Goal: Task Accomplishment & Management: Use online tool/utility

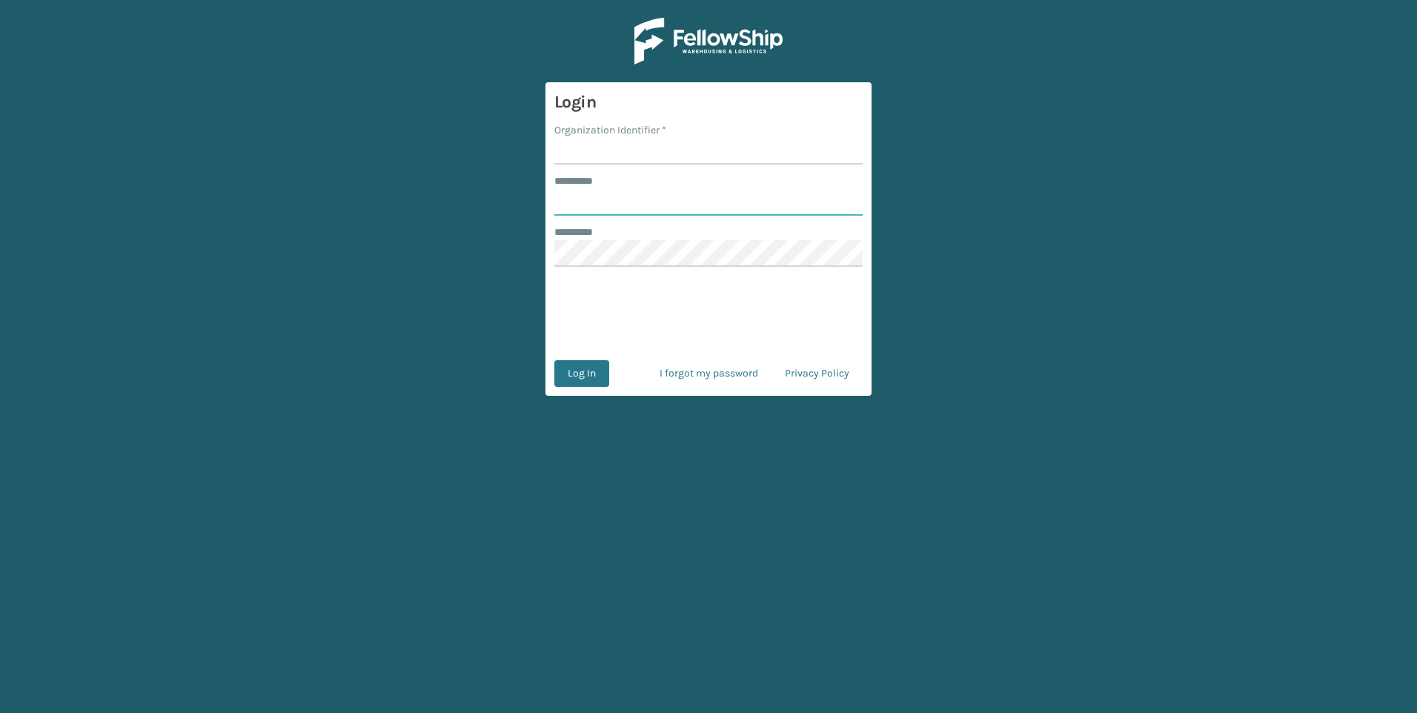
type input "*****"
click at [746, 154] on input "Organization Identifier *" at bounding box center [708, 151] width 308 height 27
click at [715, 108] on h3 "Login" at bounding box center [708, 102] width 308 height 22
click at [696, 155] on input "Organization Identifier *" at bounding box center [708, 151] width 308 height 27
type input "Fellowship - West"
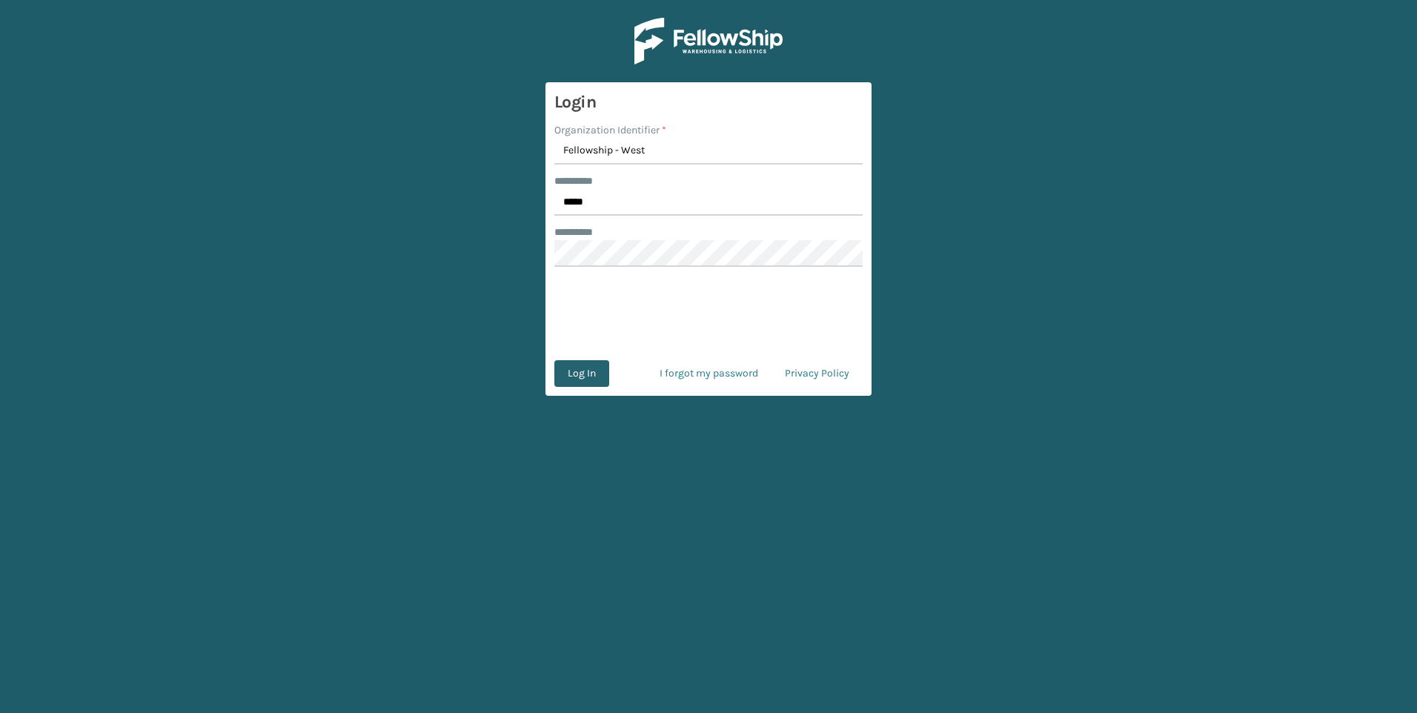
click at [585, 361] on button "Log In" at bounding box center [581, 373] width 55 height 27
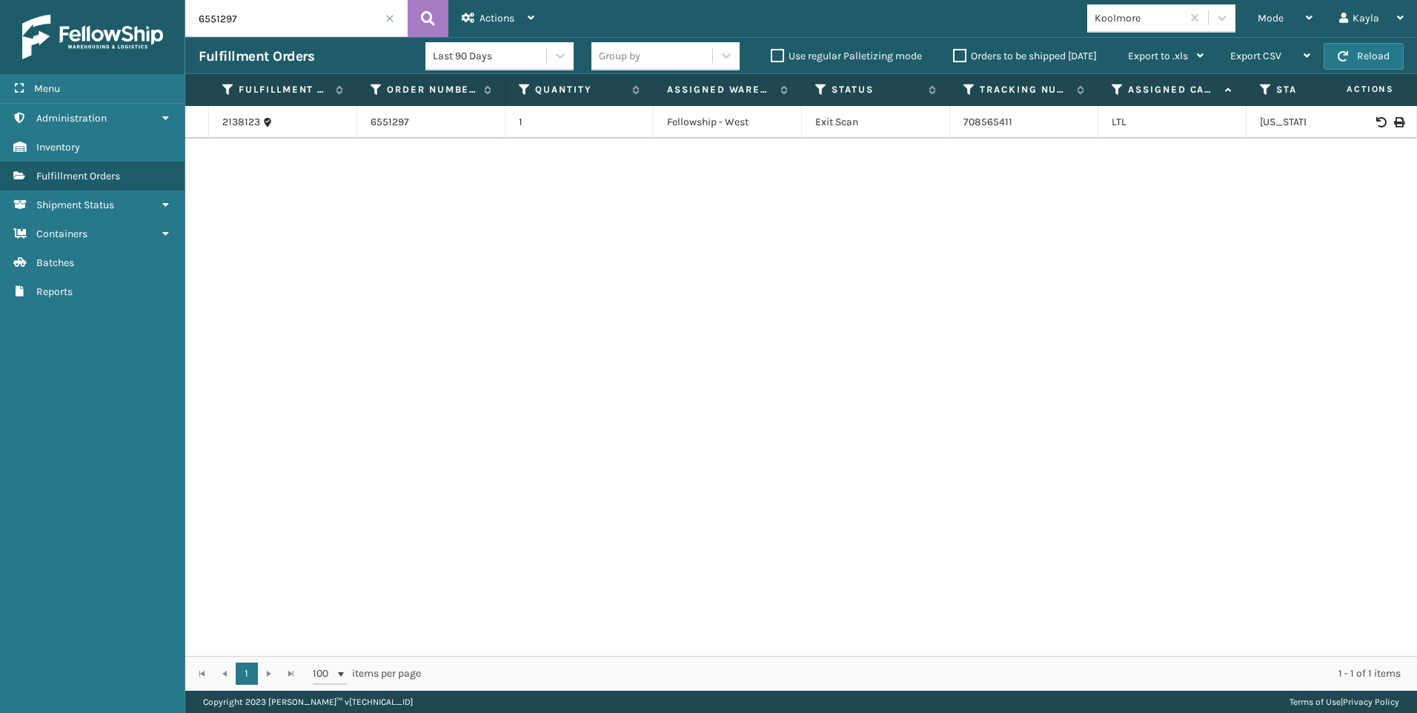
click at [391, 22] on span at bounding box center [389, 18] width 9 height 9
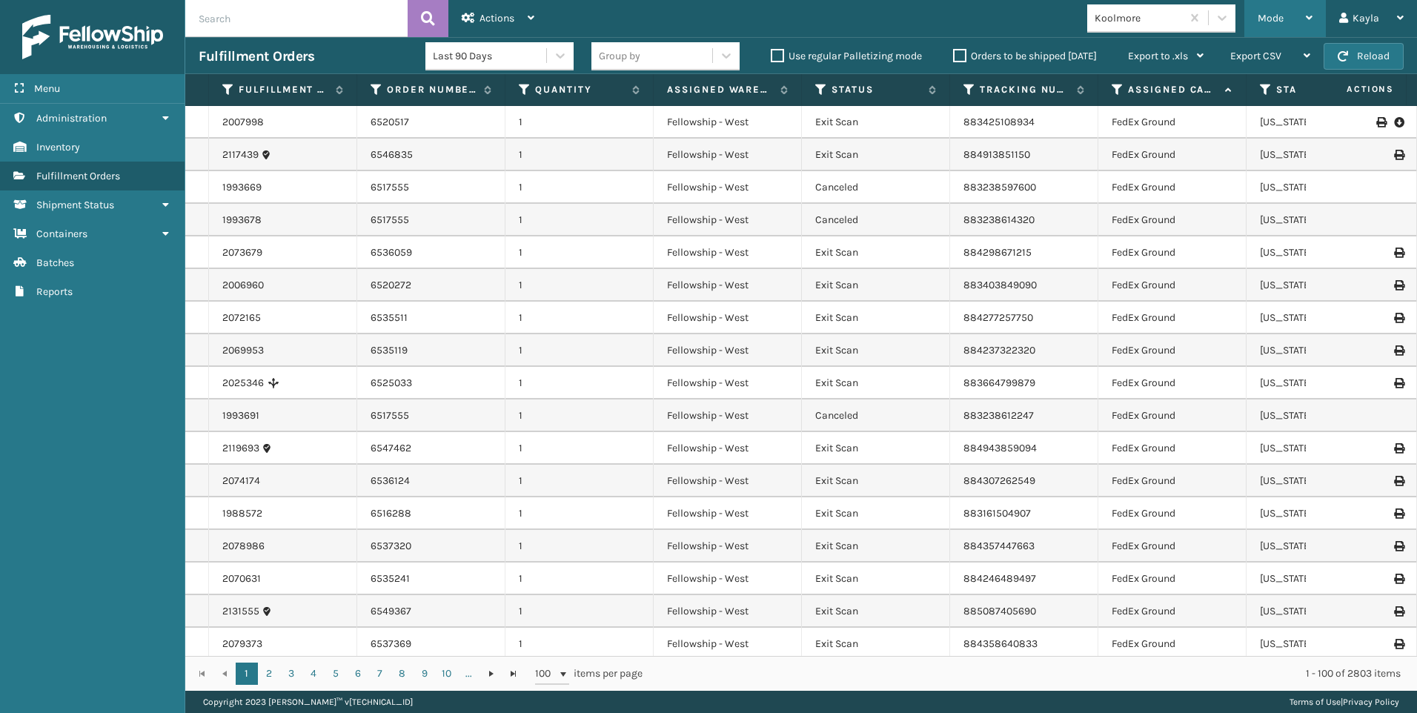
click at [1287, 17] on div "Mode" at bounding box center [1285, 18] width 55 height 37
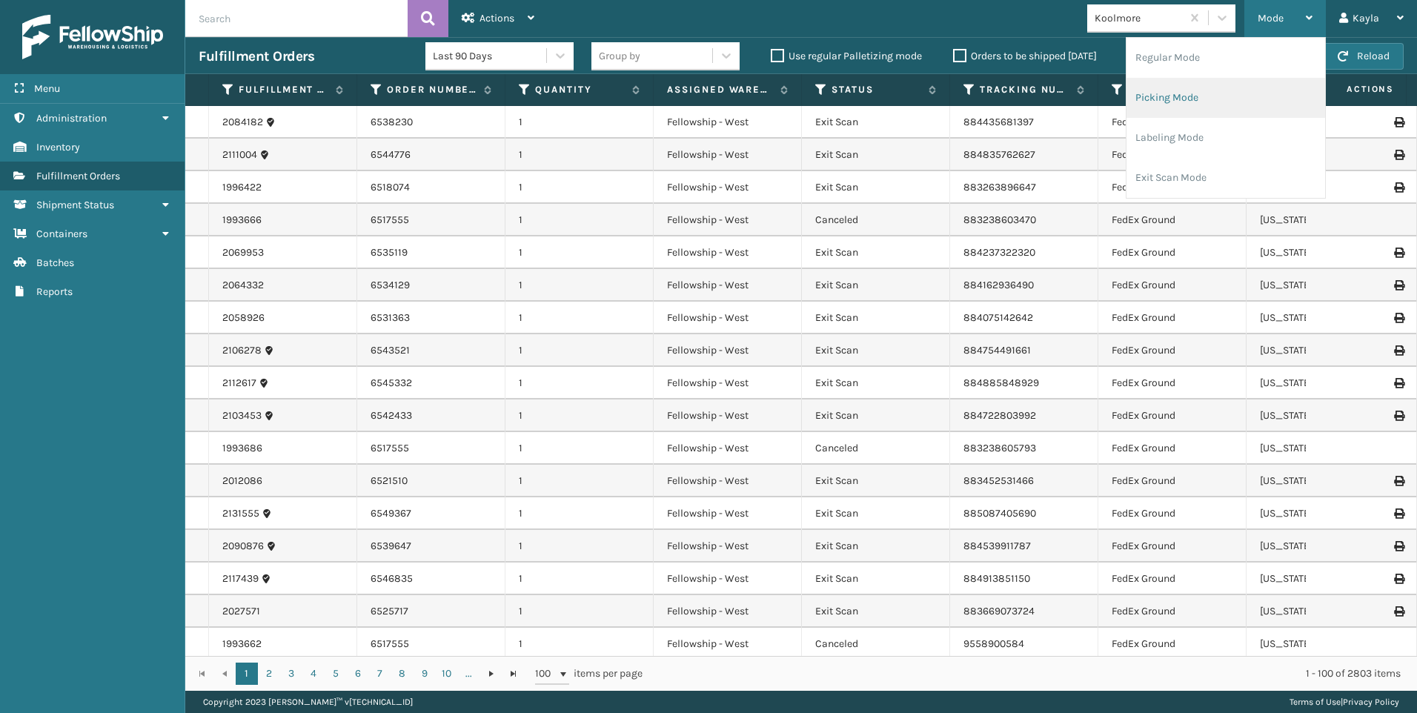
click at [1245, 90] on li "Picking Mode" at bounding box center [1226, 98] width 199 height 40
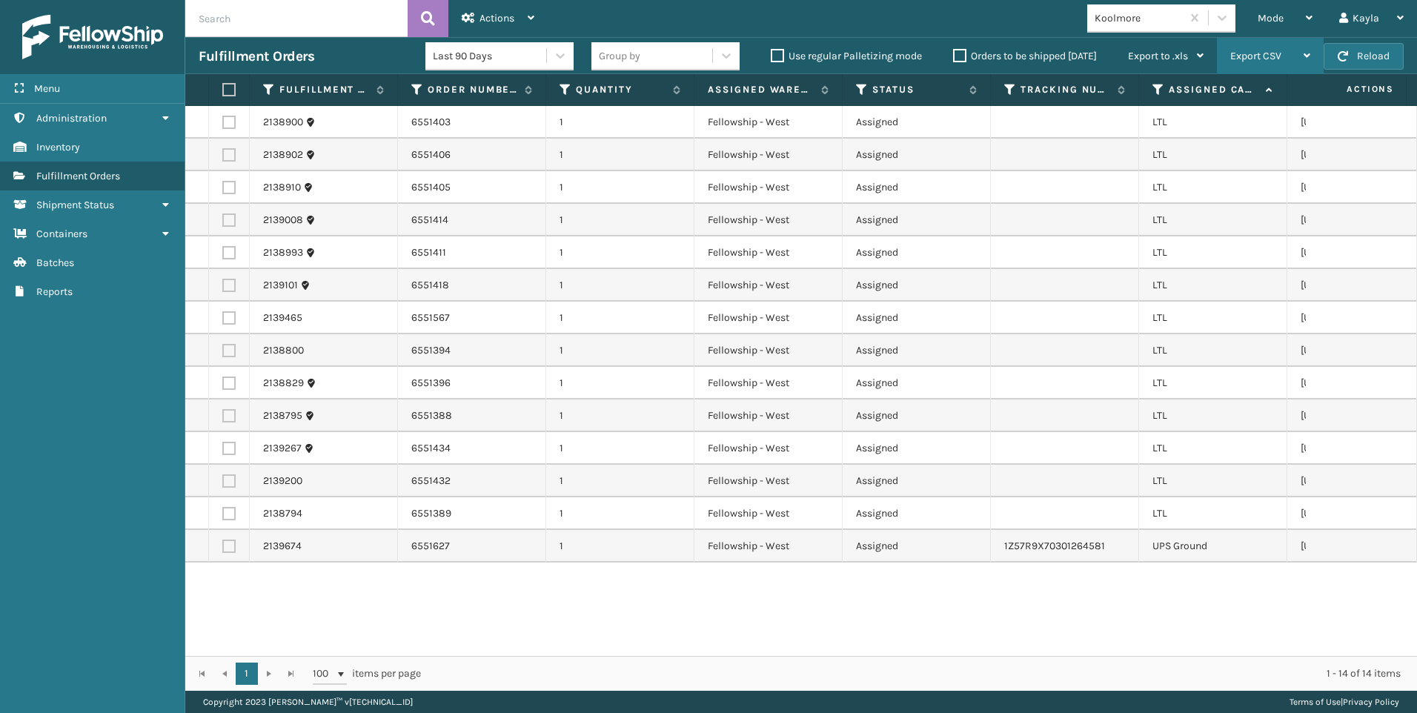
click at [1230, 38] on div "Fulfillment Orders Last 90 Days Group by Use regular Palletizing mode Orders to…" at bounding box center [801, 55] width 1232 height 37
click at [1262, 31] on div "Mode" at bounding box center [1285, 18] width 55 height 37
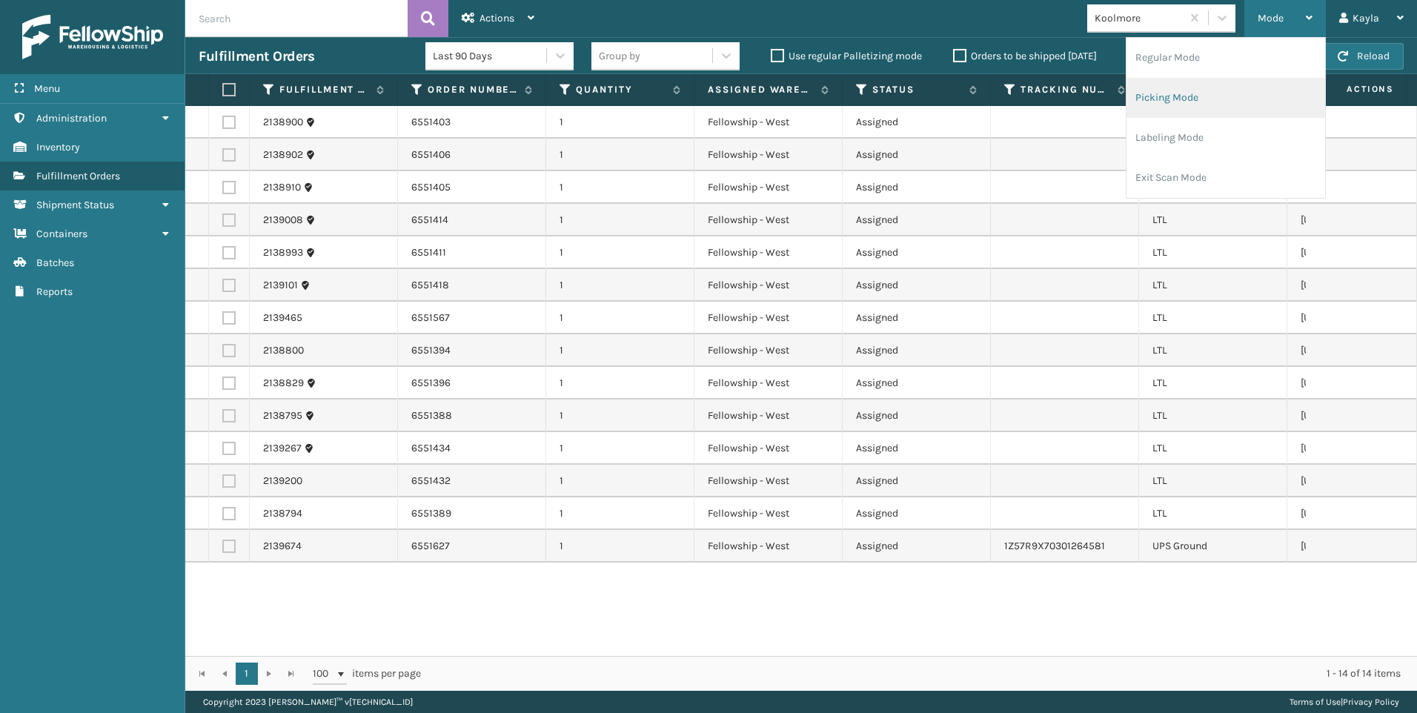
click at [1199, 107] on li "Picking Mode" at bounding box center [1226, 98] width 199 height 40
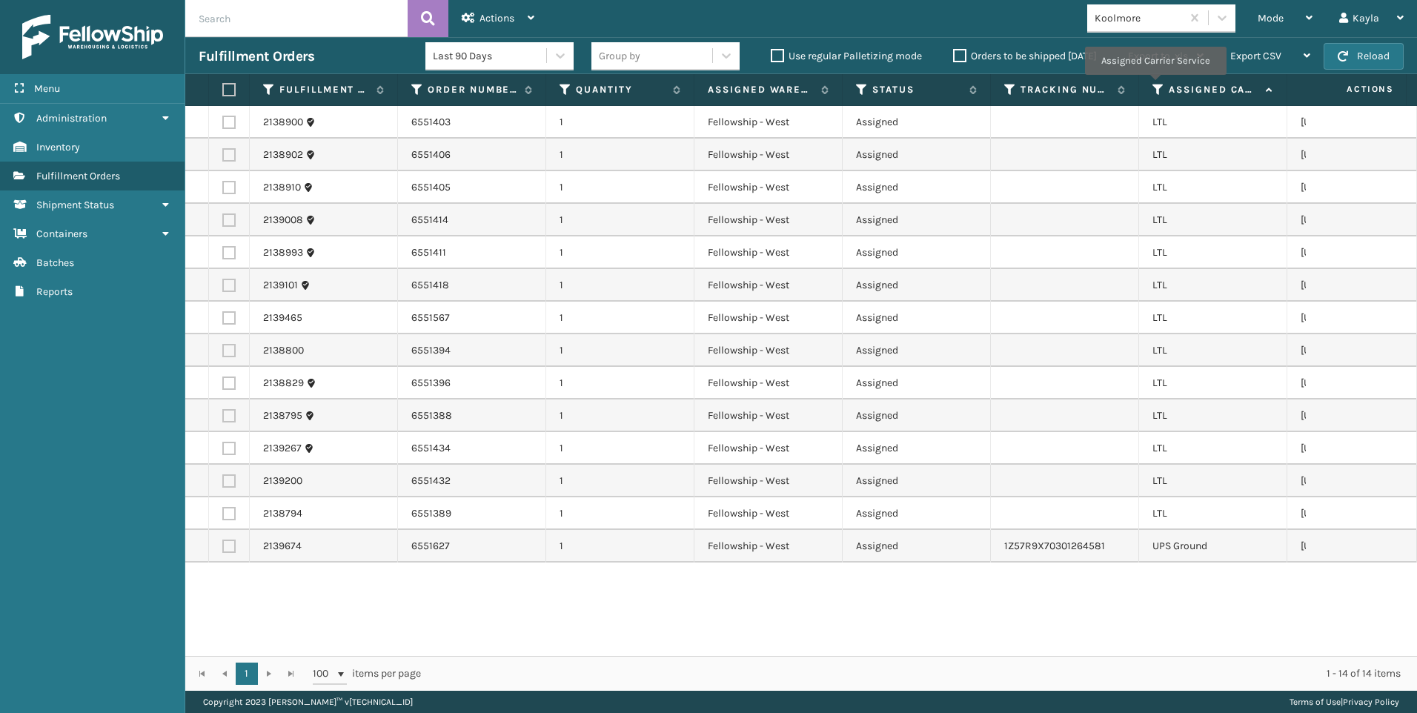
click at [1155, 86] on icon at bounding box center [1159, 89] width 12 height 13
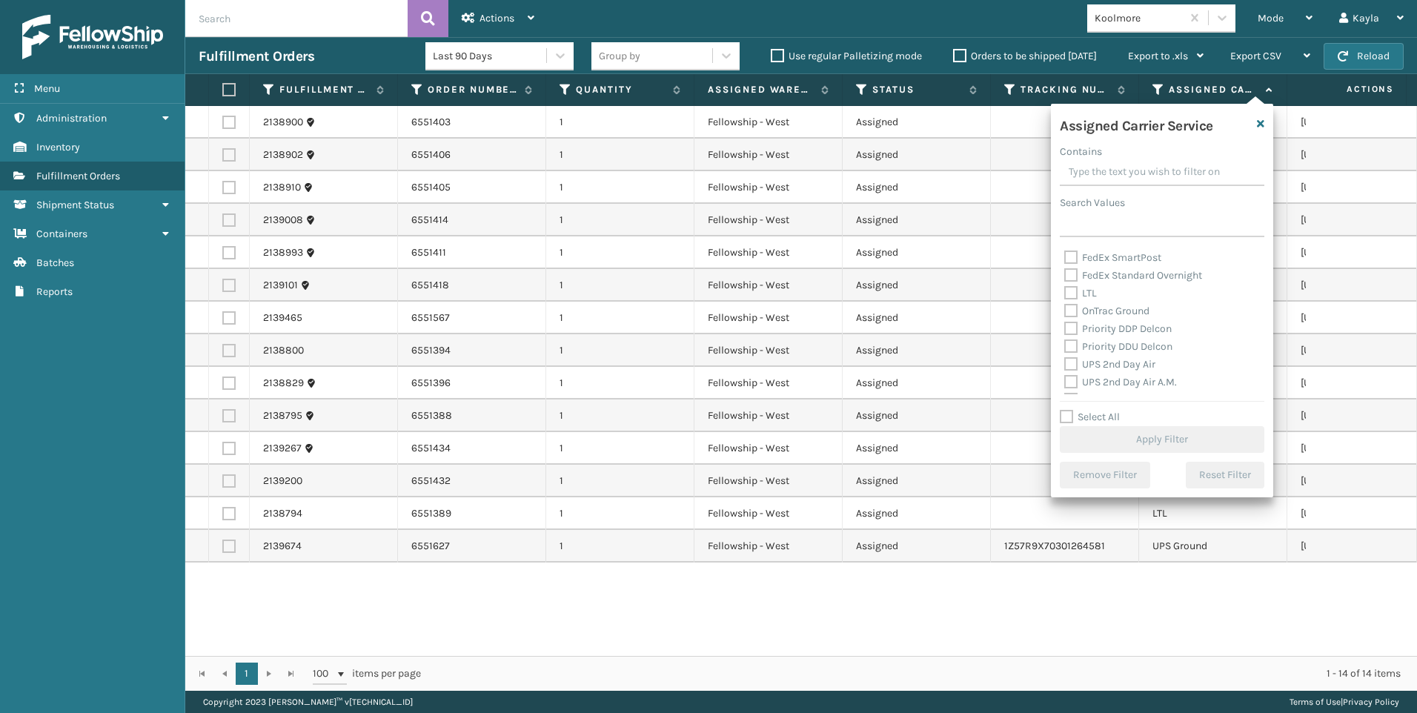
scroll to position [148, 0]
click at [1090, 320] on label "LTL" at bounding box center [1080, 320] width 33 height 13
click at [1065, 320] on input "LTL" at bounding box center [1064, 316] width 1 height 10
checkbox input "true"
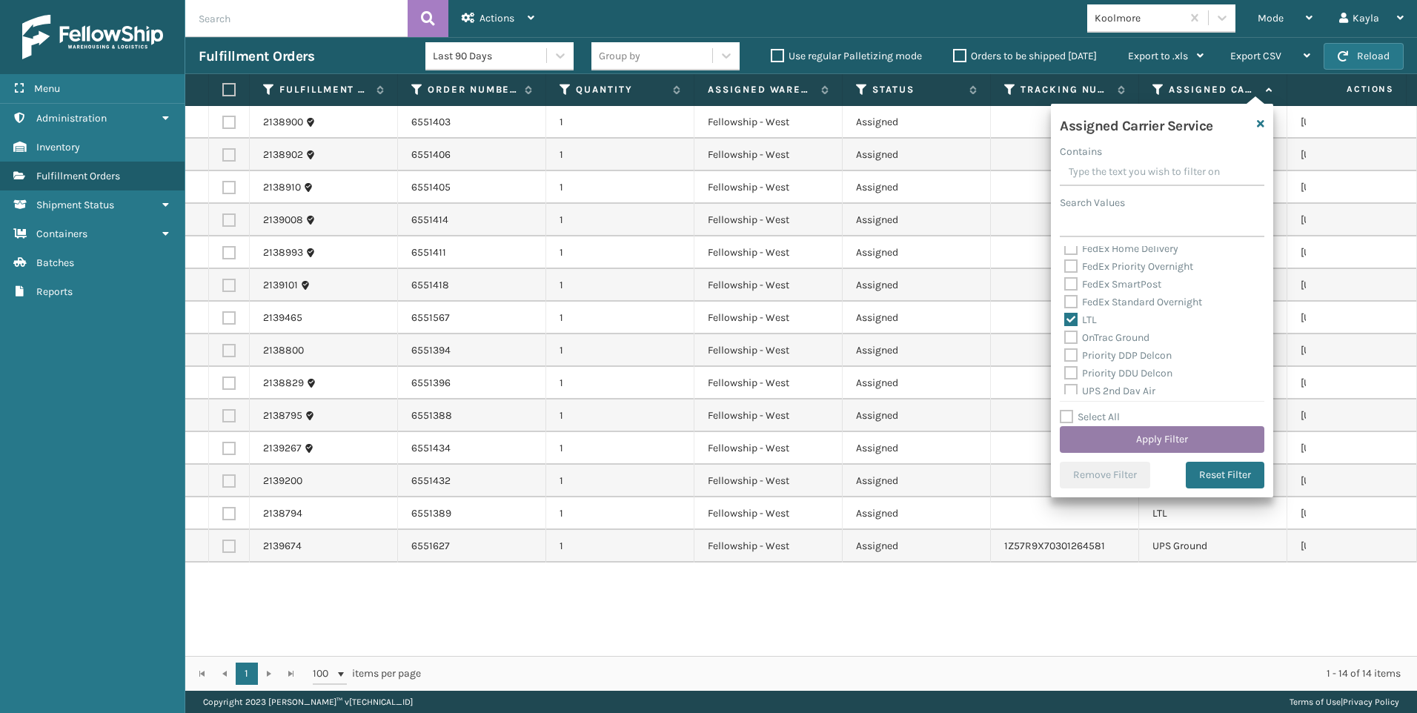
click at [1093, 441] on button "Apply Filter" at bounding box center [1162, 439] width 205 height 27
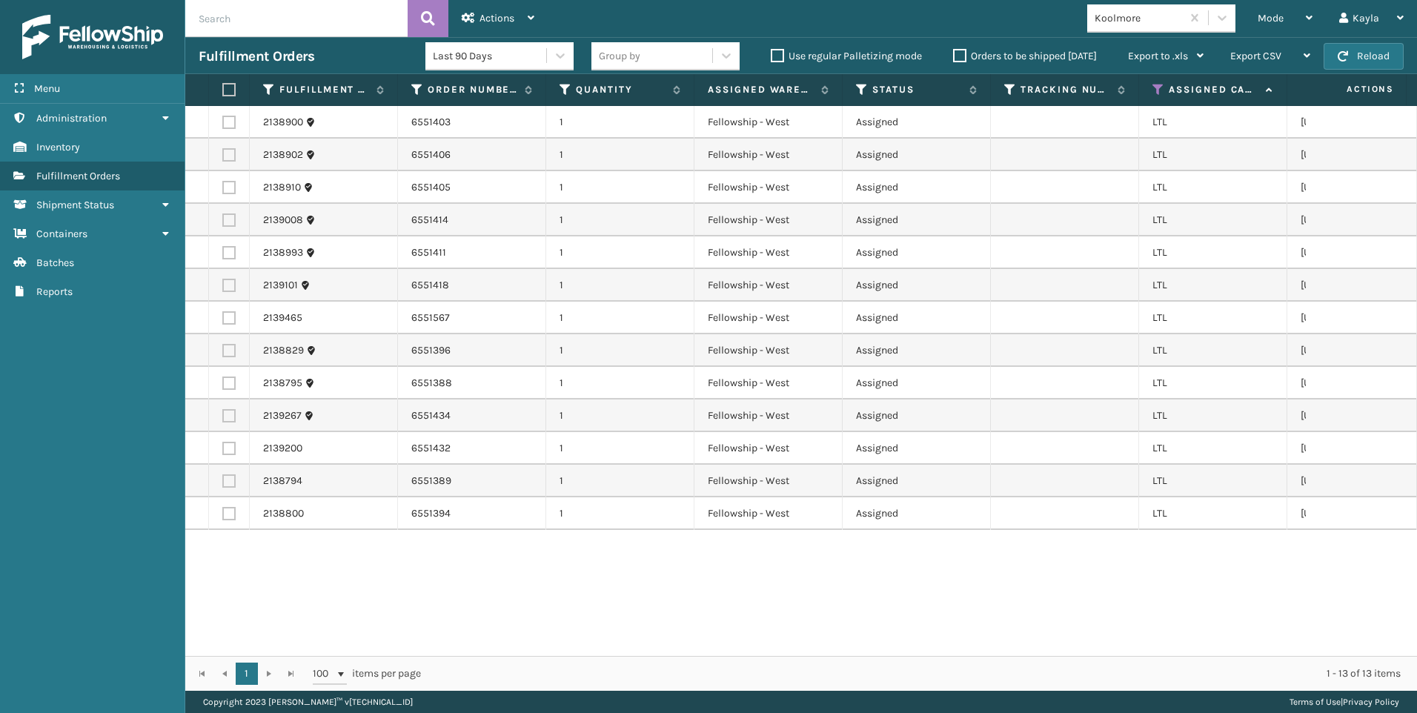
click at [225, 90] on label at bounding box center [226, 89] width 9 height 13
click at [223, 90] on input "checkbox" at bounding box center [222, 90] width 1 height 10
checkbox input "true"
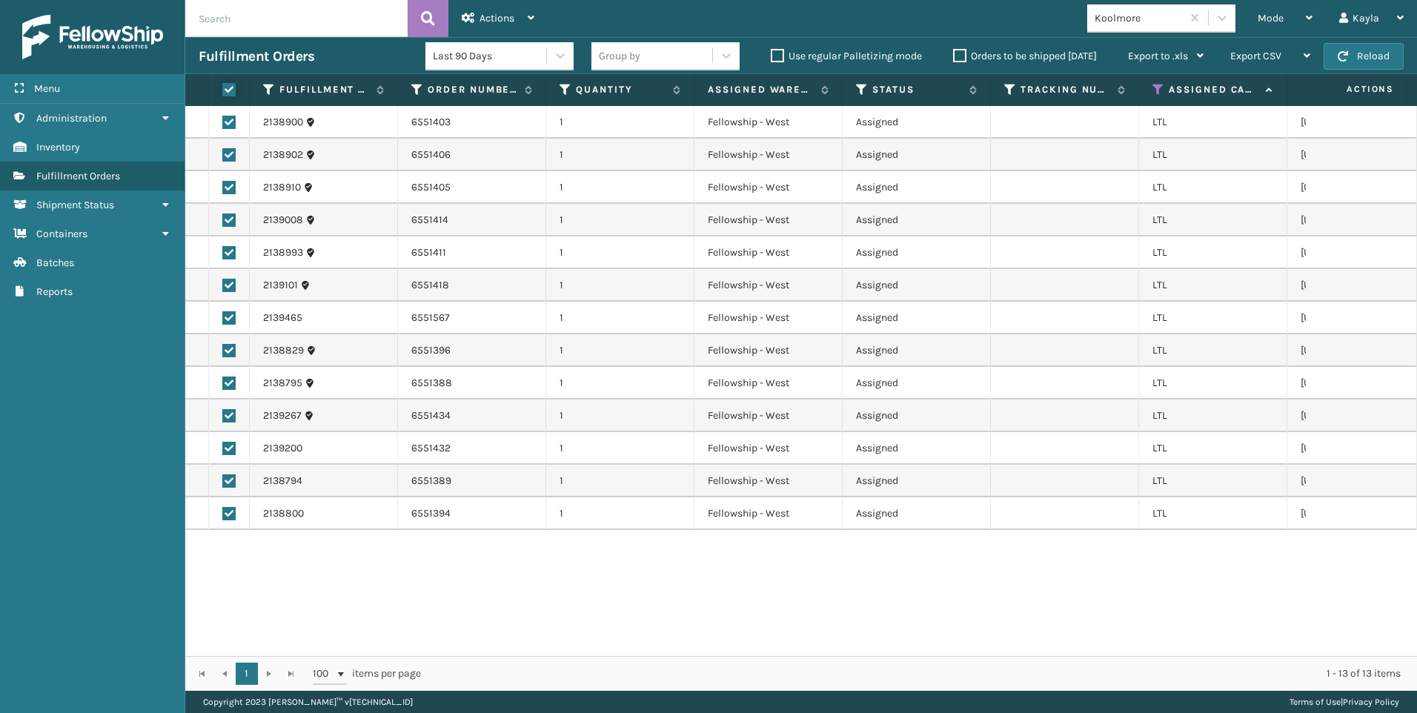
checkbox input "true"
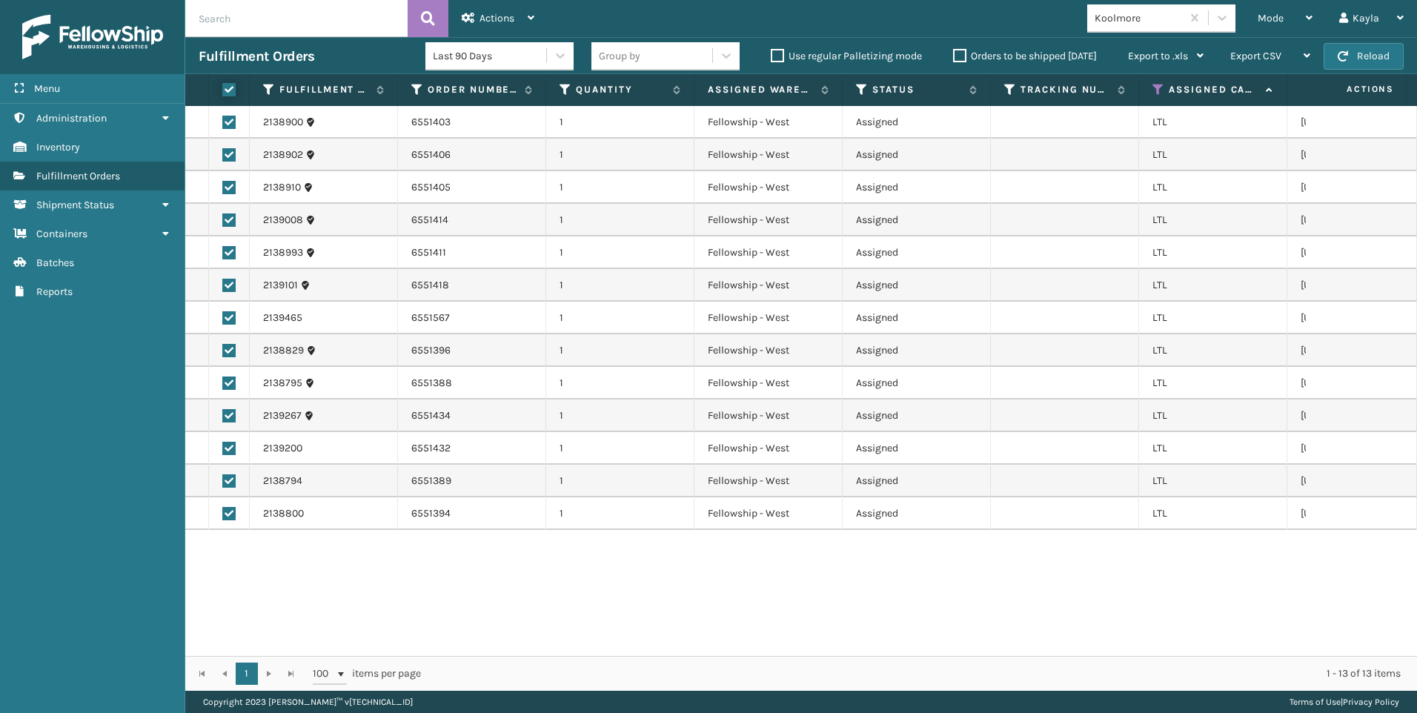
checkbox input "true"
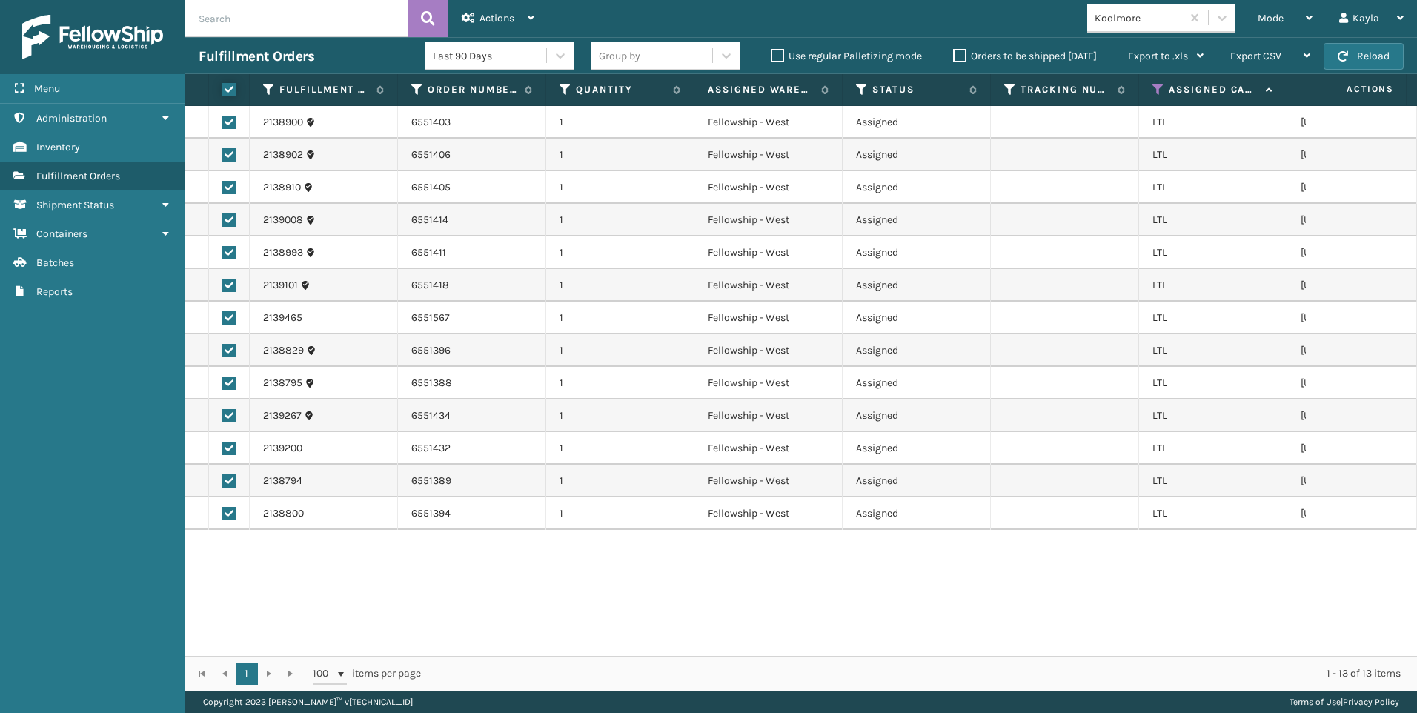
checkbox input "true"
click at [489, 17] on span "Actions" at bounding box center [497, 18] width 35 height 13
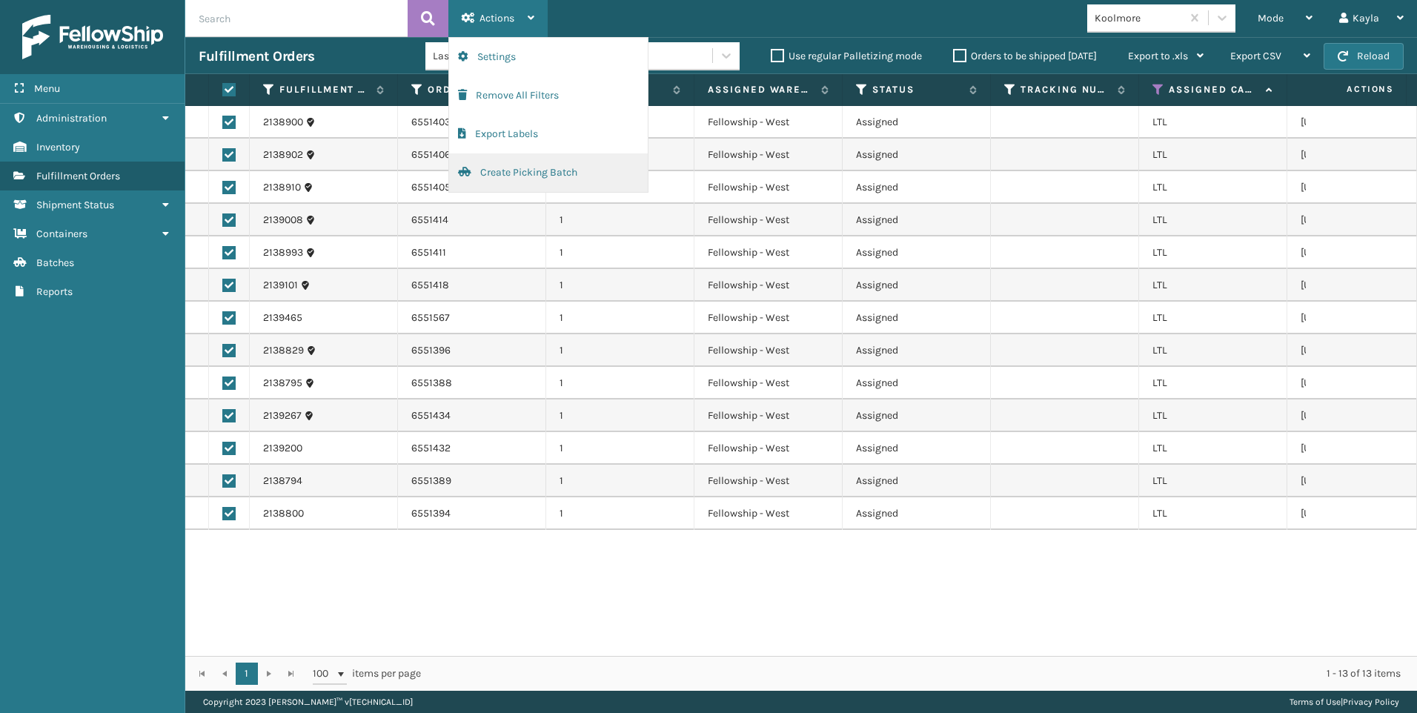
click at [523, 167] on button "Create Picking Batch" at bounding box center [548, 172] width 199 height 39
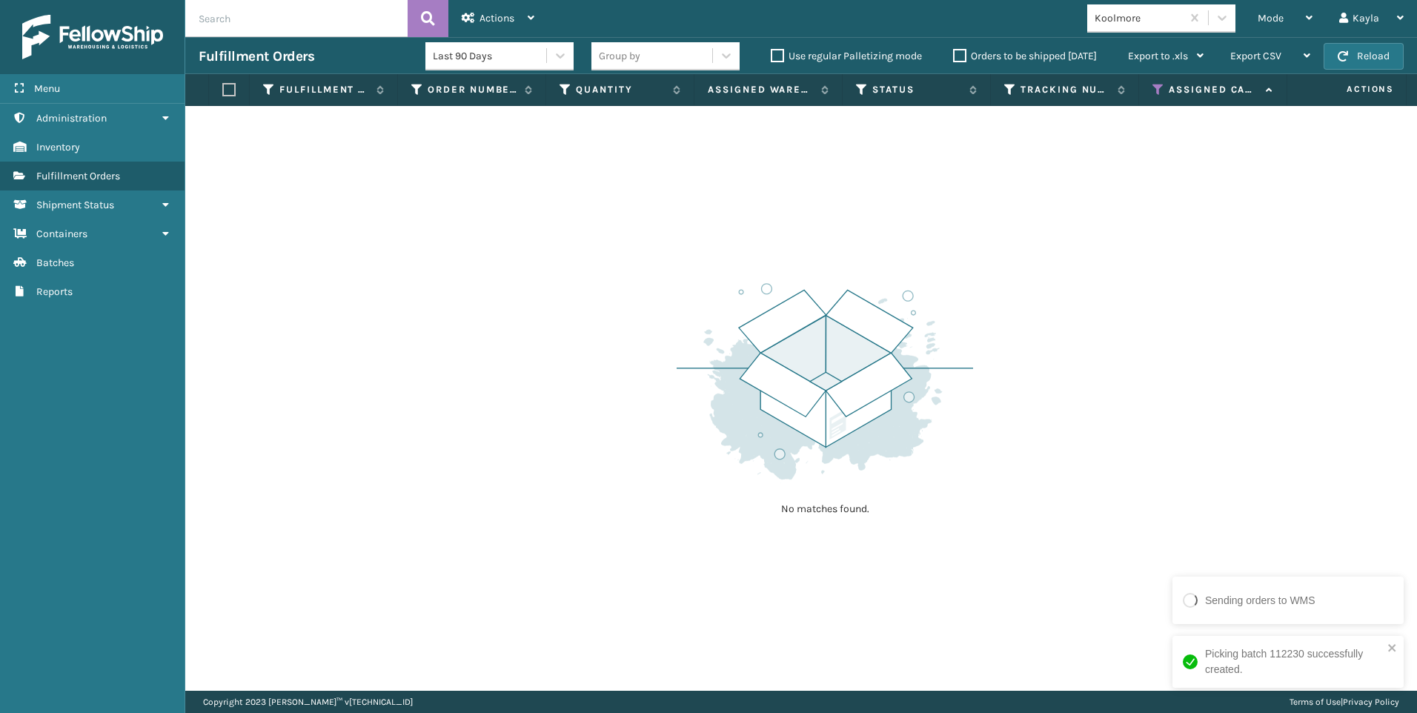
click at [1138, 25] on div "Koolmore" at bounding box center [1139, 18] width 88 height 16
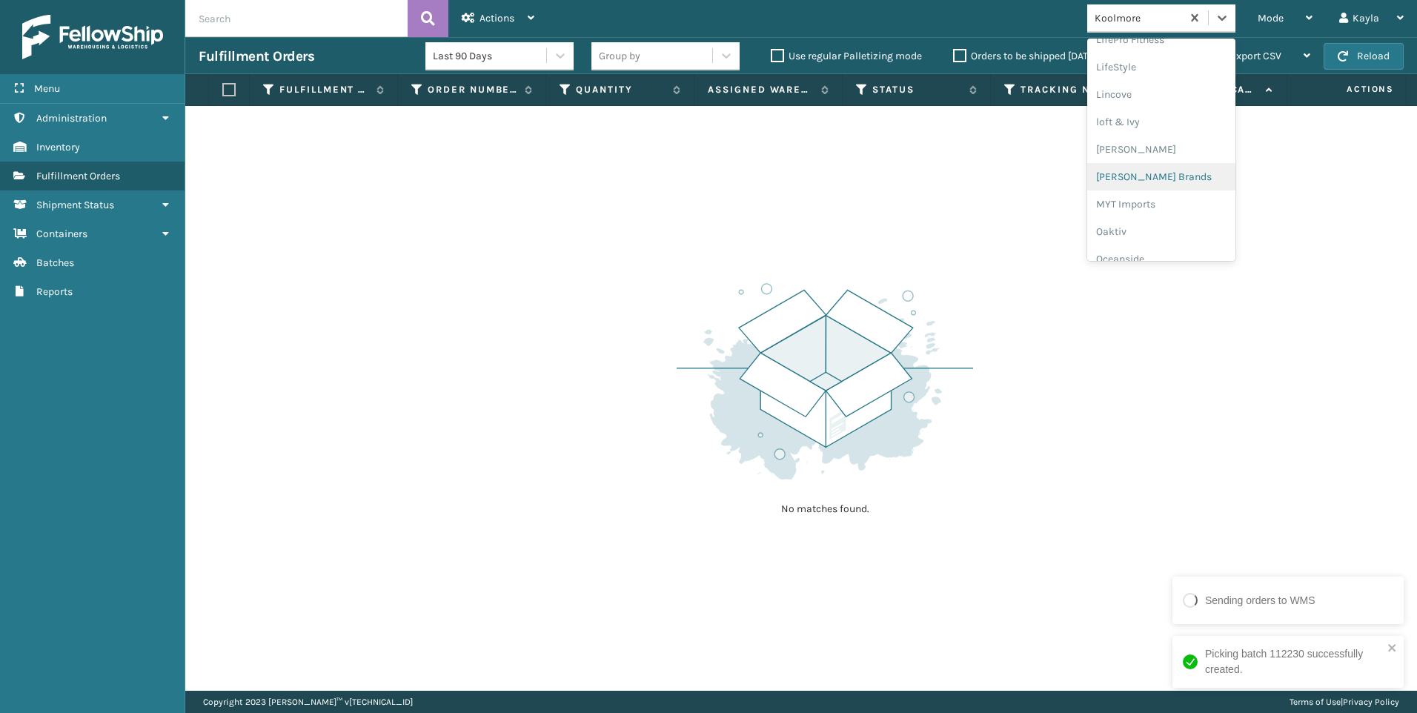
scroll to position [743, 0]
click at [1181, 211] on div "SleepGeekz" at bounding box center [1161, 216] width 148 height 27
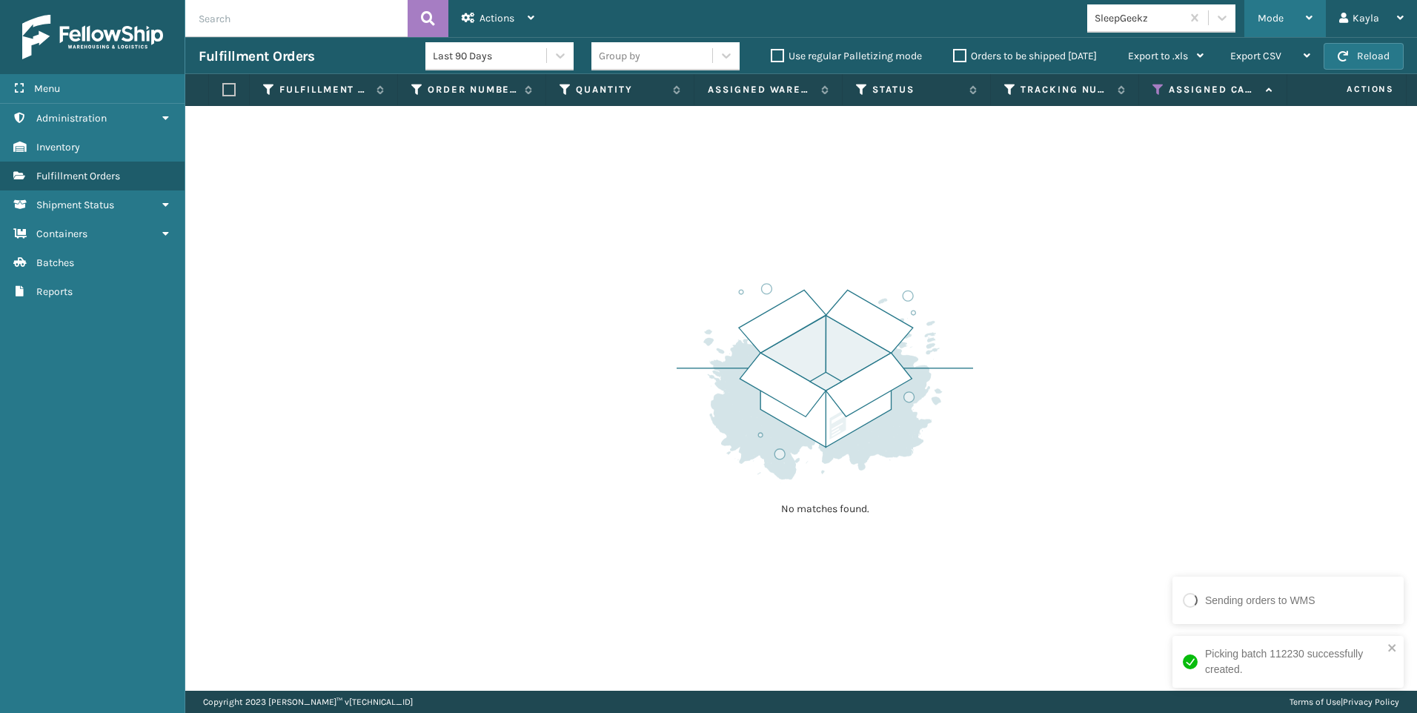
click at [1287, 16] on div "Mode" at bounding box center [1285, 18] width 55 height 37
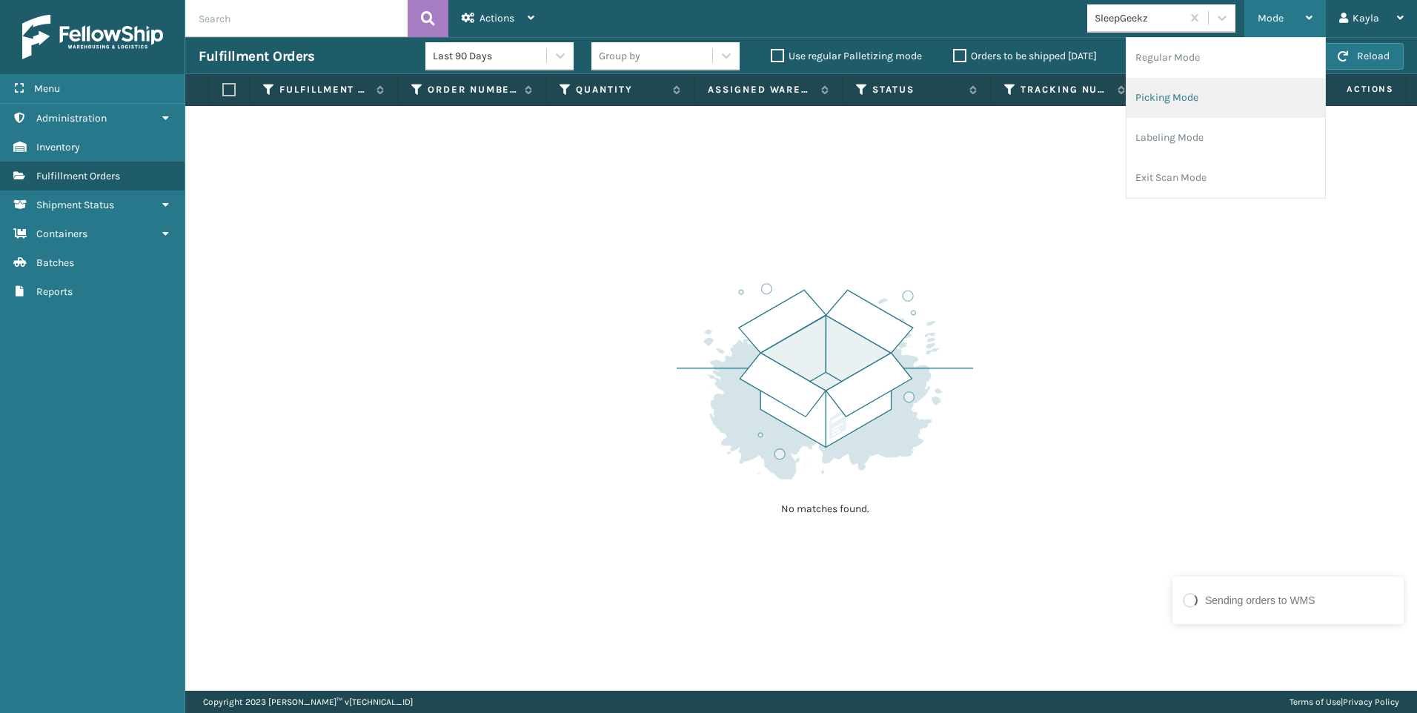
click at [1183, 107] on li "Picking Mode" at bounding box center [1226, 98] width 199 height 40
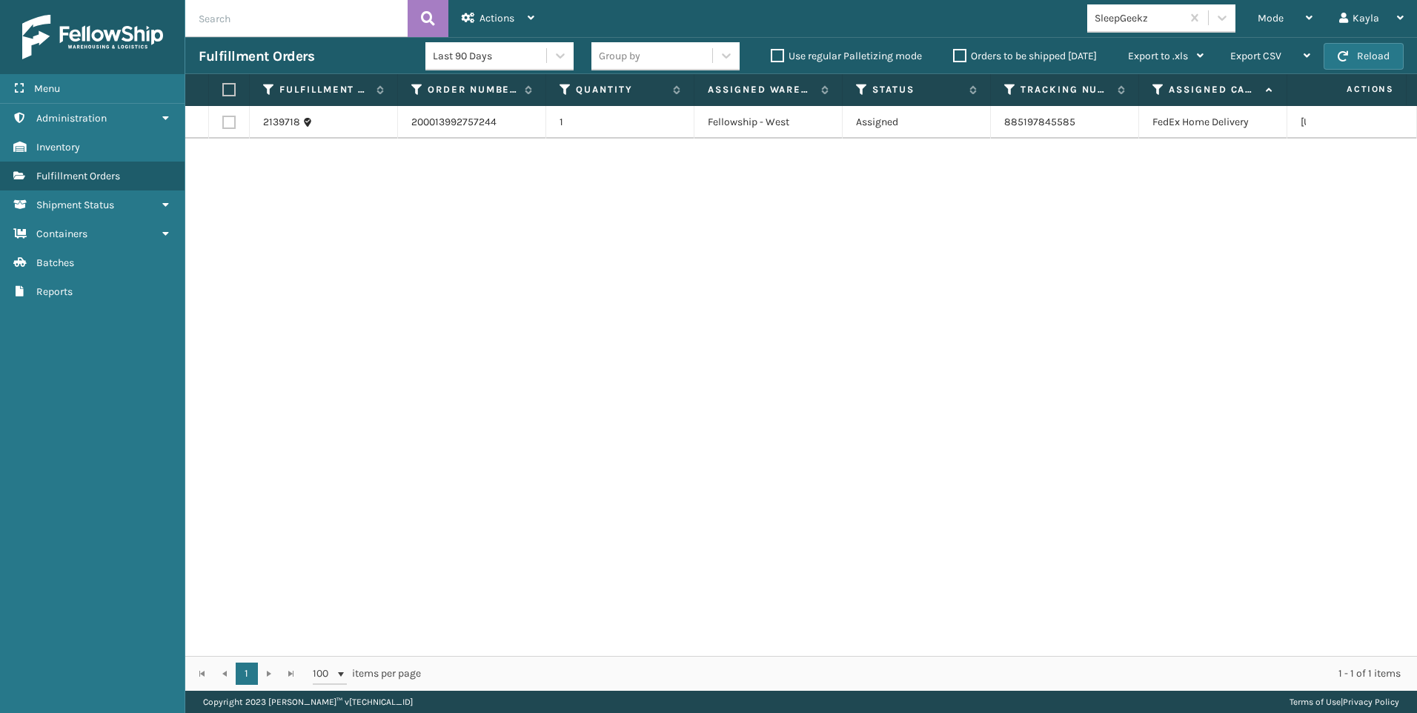
click at [1117, 18] on div "SleepGeekz" at bounding box center [1139, 18] width 88 height 16
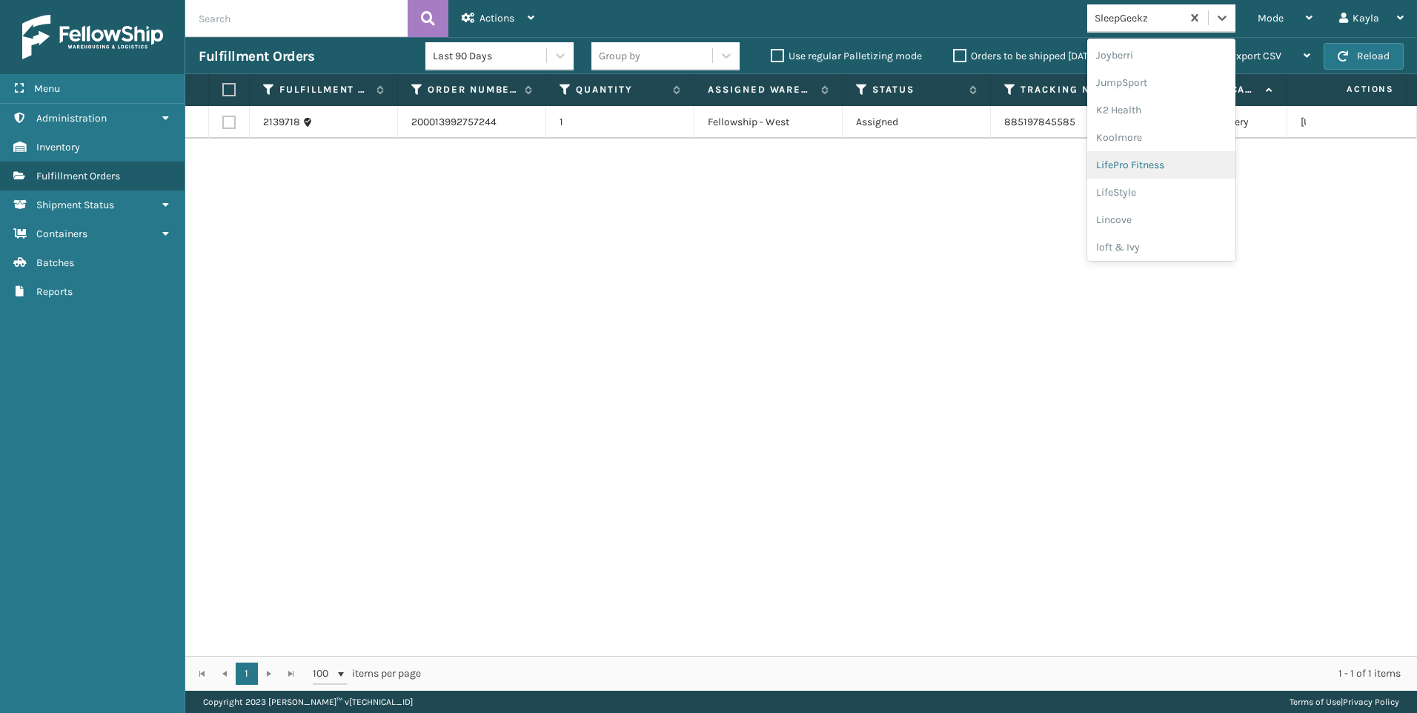
scroll to position [445, 0]
click at [1151, 135] on div "Koolmore" at bounding box center [1161, 131] width 148 height 27
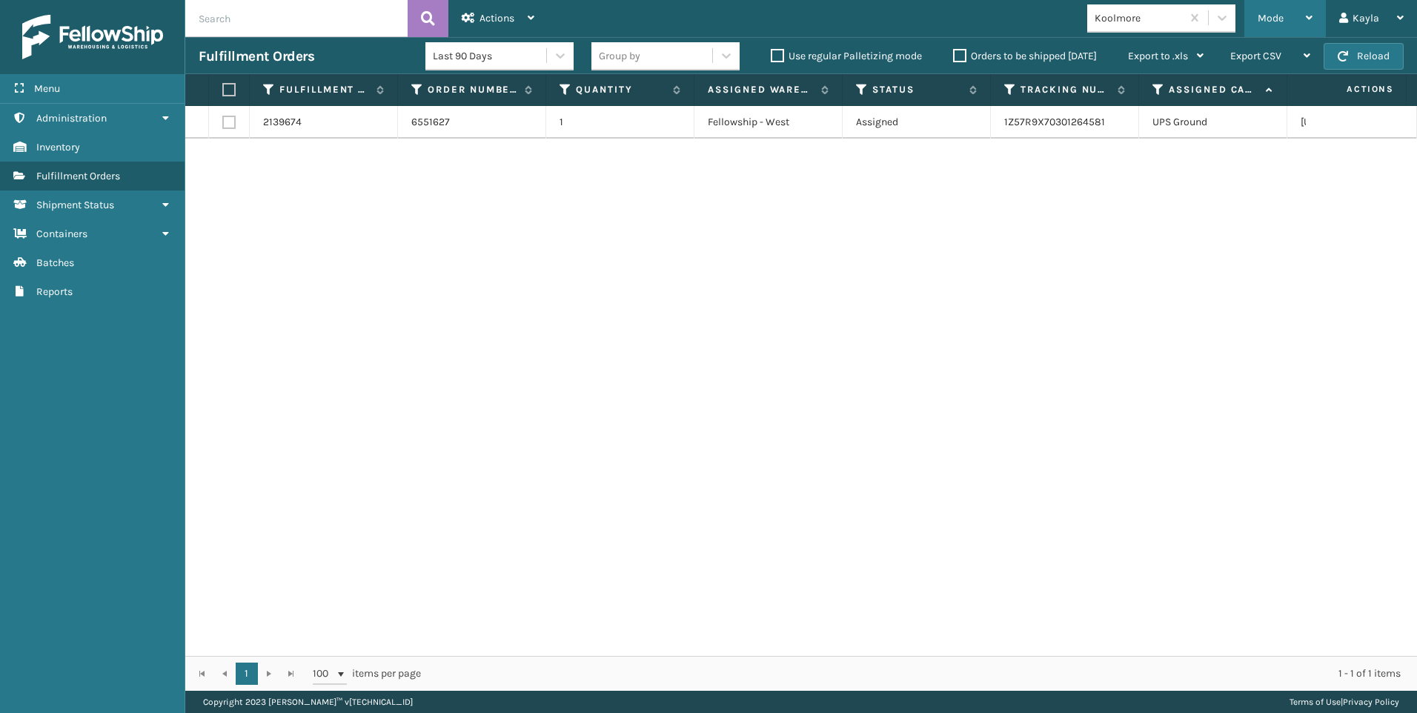
click at [1261, 17] on span "Mode" at bounding box center [1271, 18] width 26 height 13
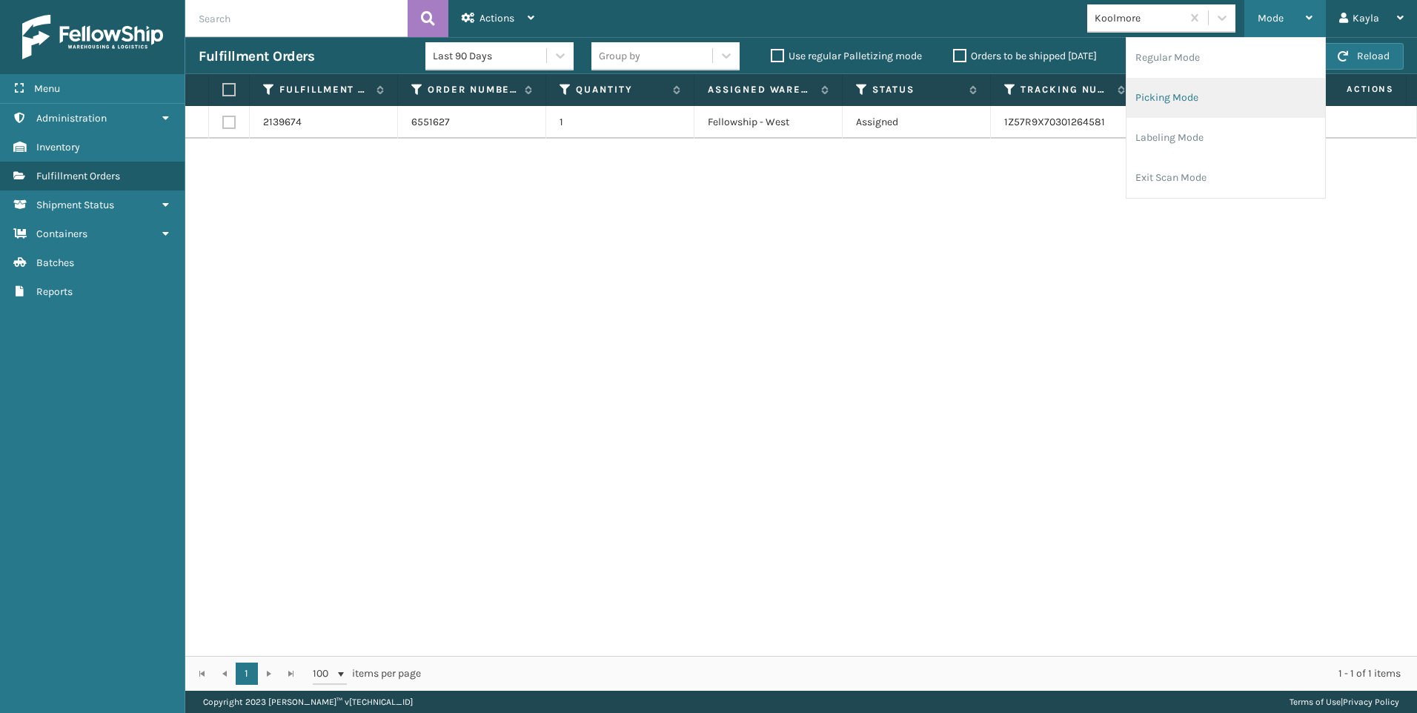
click at [1207, 90] on li "Picking Mode" at bounding box center [1226, 98] width 199 height 40
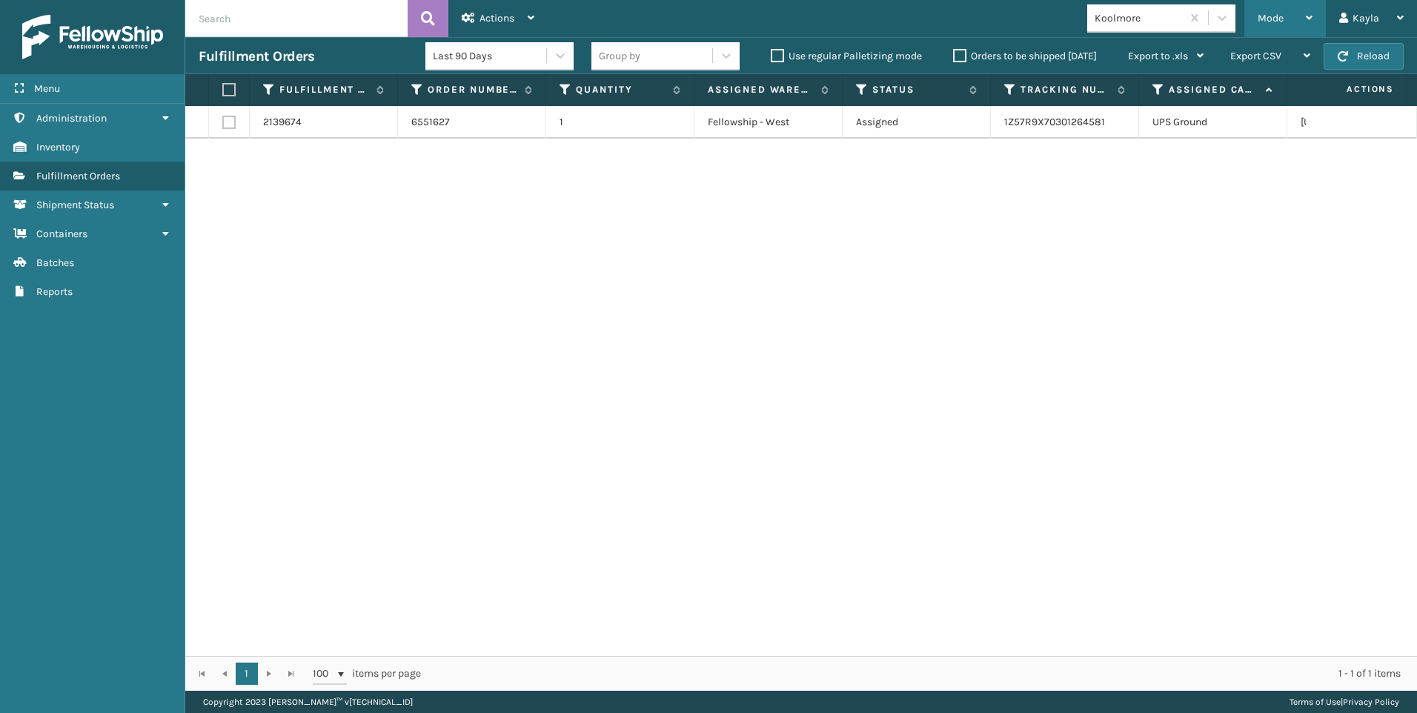
click at [1267, 35] on div "Mode" at bounding box center [1285, 18] width 55 height 37
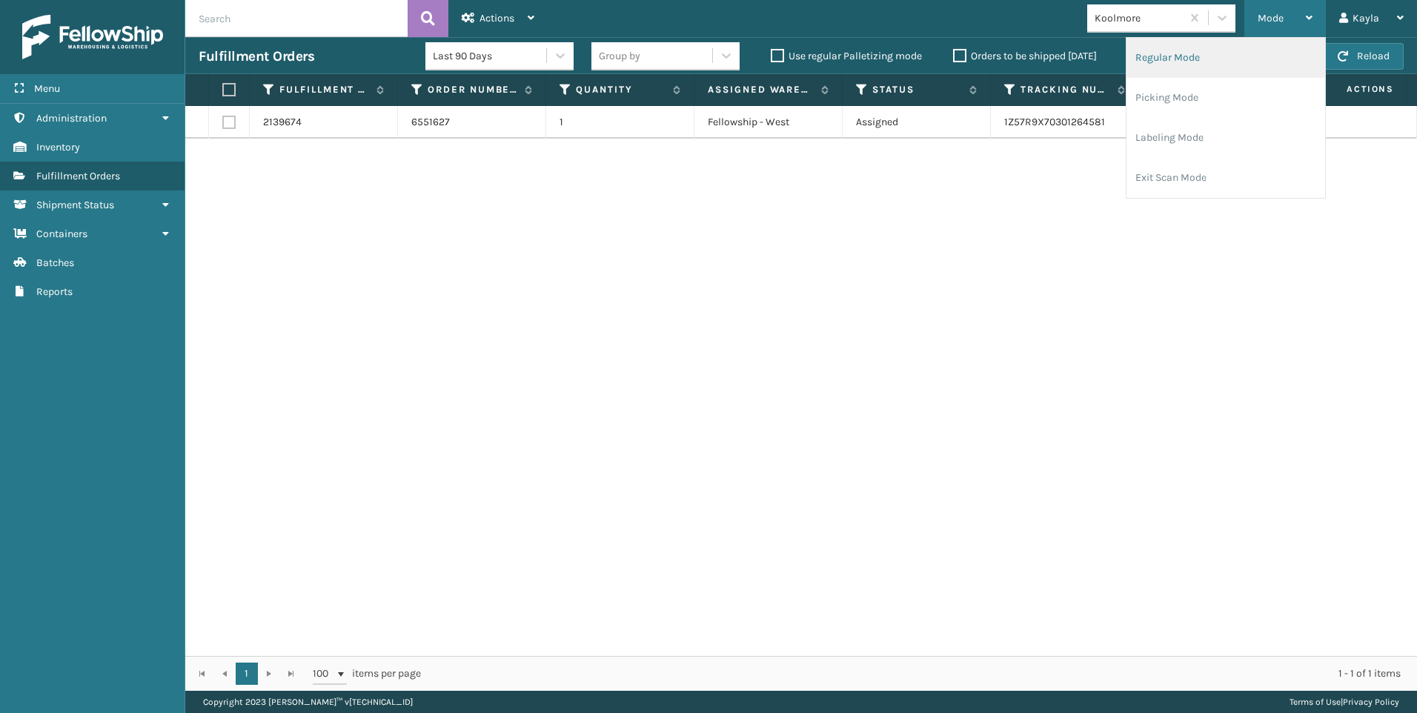
drag, startPoint x: 1210, startPoint y: 55, endPoint x: 1221, endPoint y: 41, distance: 17.9
click at [1221, 41] on li "Regular Mode" at bounding box center [1226, 58] width 199 height 40
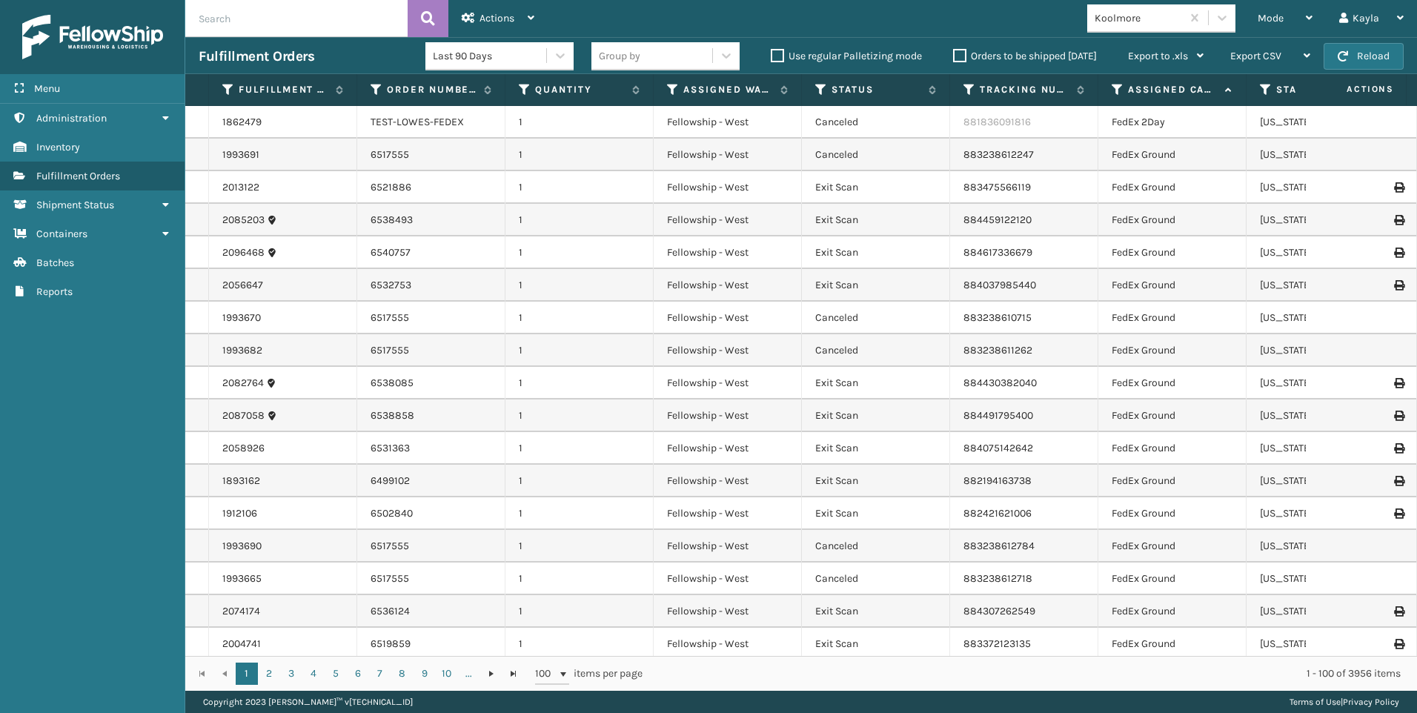
click at [274, 6] on input "text" at bounding box center [296, 18] width 222 height 37
click at [256, 17] on input "text" at bounding box center [296, 18] width 222 height 37
paste input "2138795"
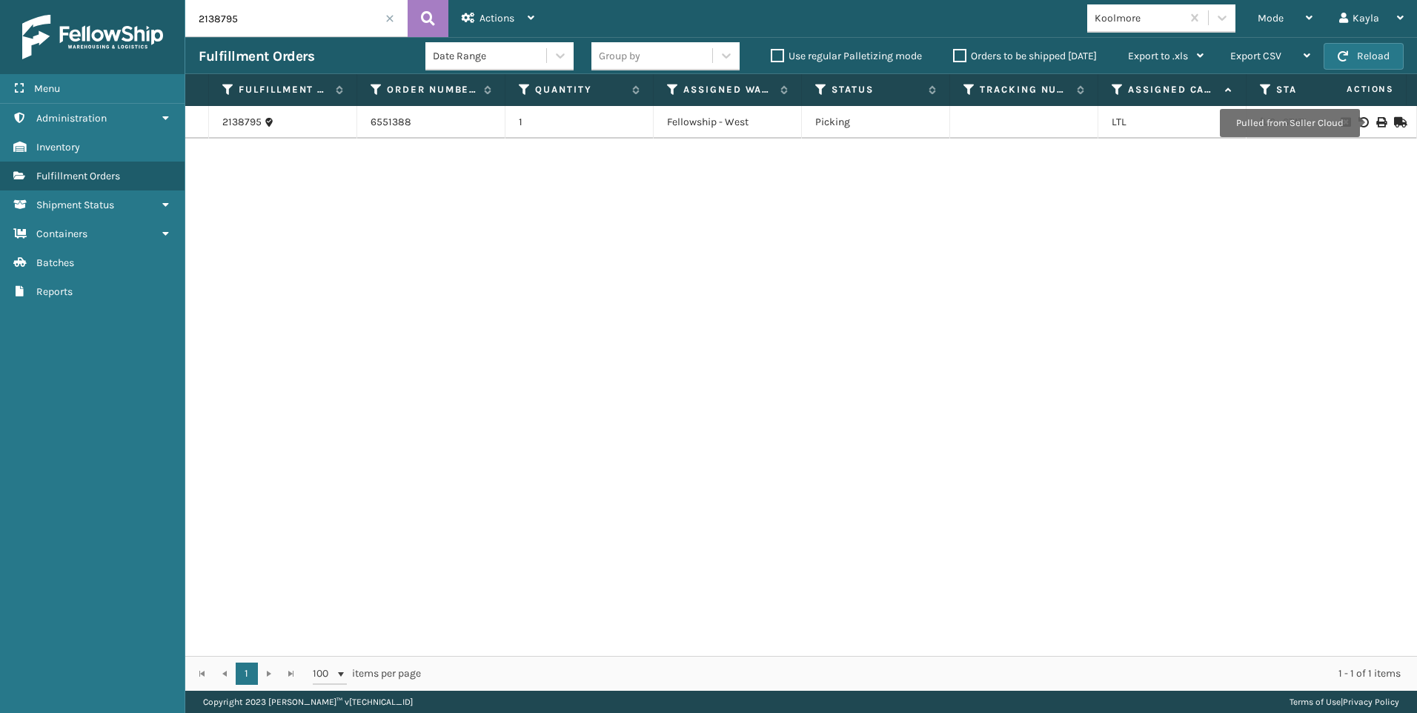
click at [1376, 123] on icon at bounding box center [1380, 122] width 9 height 10
click at [295, 30] on input "2138795" at bounding box center [296, 18] width 222 height 37
drag, startPoint x: 292, startPoint y: 30, endPoint x: 173, endPoint y: 29, distance: 118.6
click at [173, 0] on div "Menu Administration Inventory Fulfillment Orders Shipment Status Containers Bat…" at bounding box center [708, 0] width 1417 height 0
paste input "4"
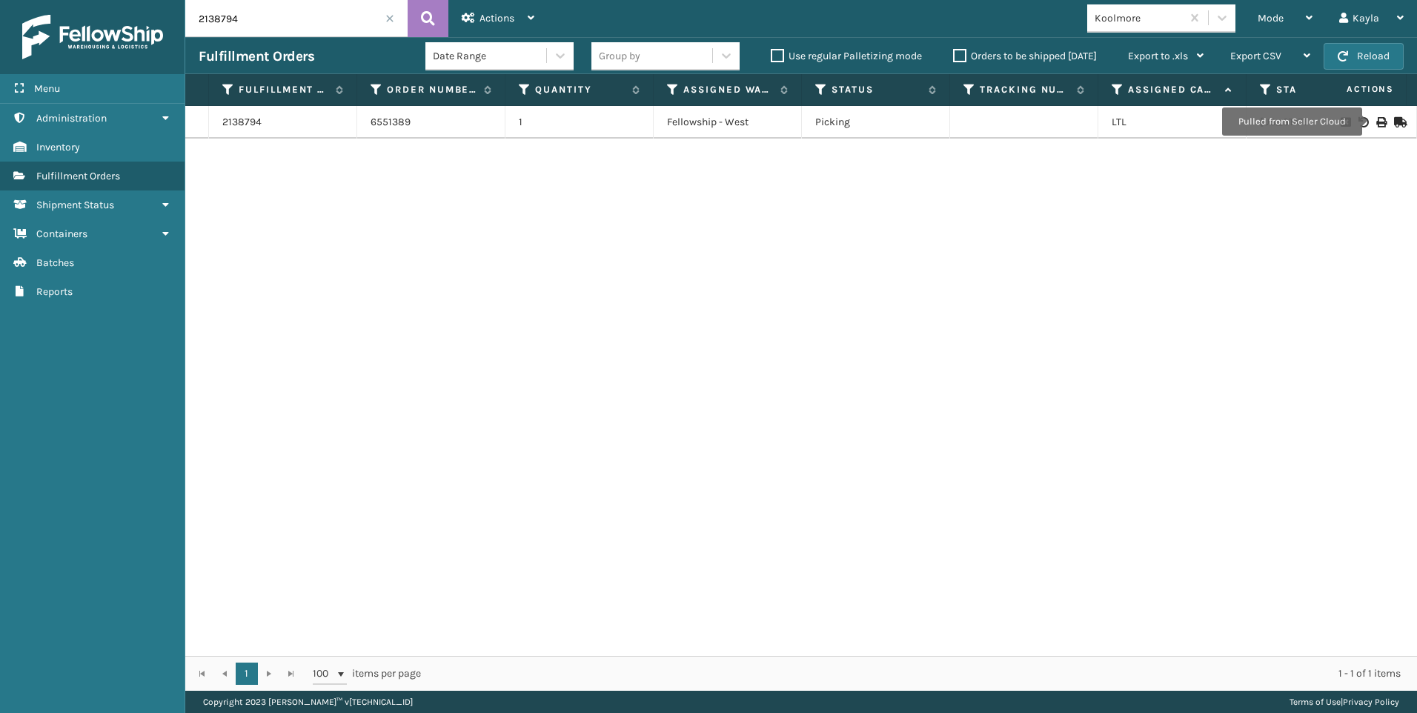
click at [1376, 122] on icon at bounding box center [1380, 122] width 9 height 10
click at [367, 16] on input "2138794" at bounding box center [296, 18] width 222 height 37
drag, startPoint x: 315, startPoint y: 16, endPoint x: 47, endPoint y: 2, distance: 267.9
click at [159, 0] on div "Menu Administration Administration Administration Inventory Administration Fulf…" at bounding box center [708, 0] width 1417 height 0
paste input "800"
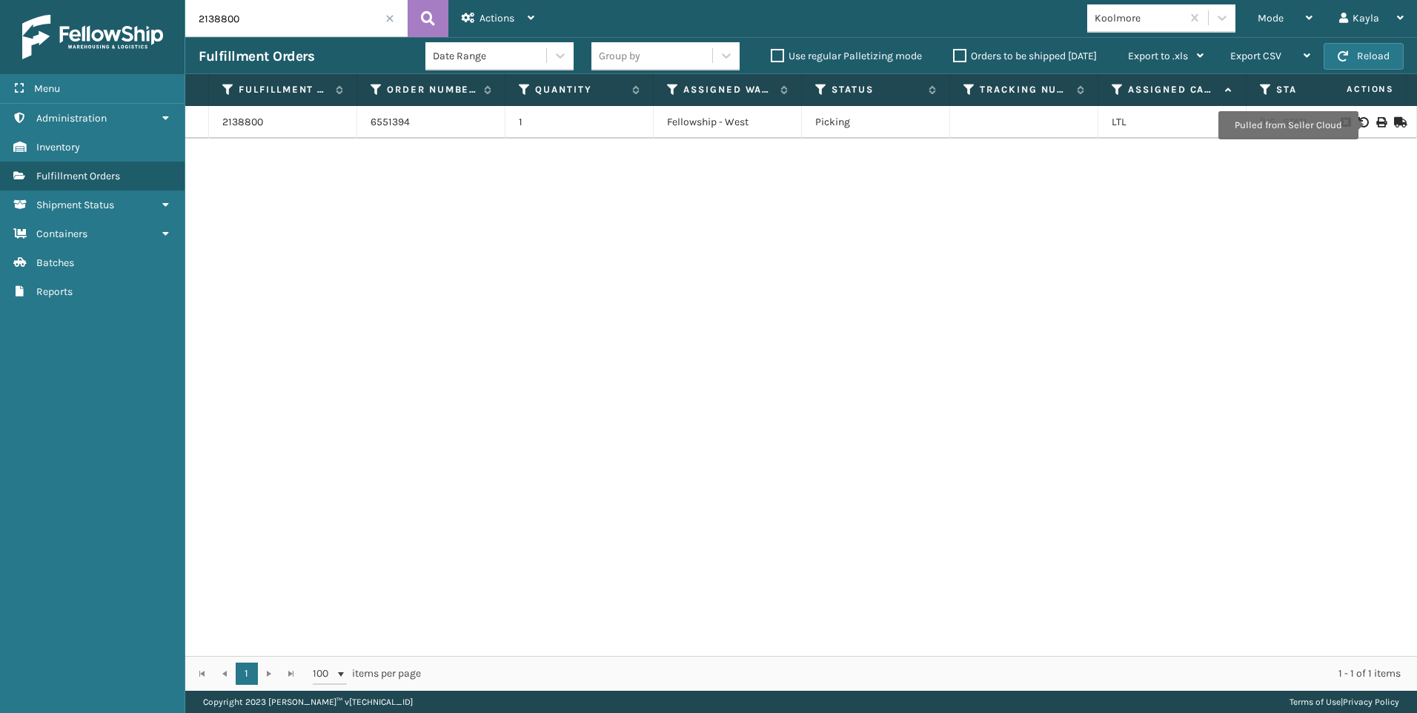
click at [1376, 122] on icon at bounding box center [1380, 122] width 9 height 10
click at [261, 10] on input "2138800" at bounding box center [296, 18] width 222 height 37
drag, startPoint x: 227, startPoint y: 10, endPoint x: 130, endPoint y: 34, distance: 100.1
click at [171, 0] on div "Menu Administration Administration Administration Inventory Administration Fulf…" at bounding box center [708, 0] width 1417 height 0
paste input "29"
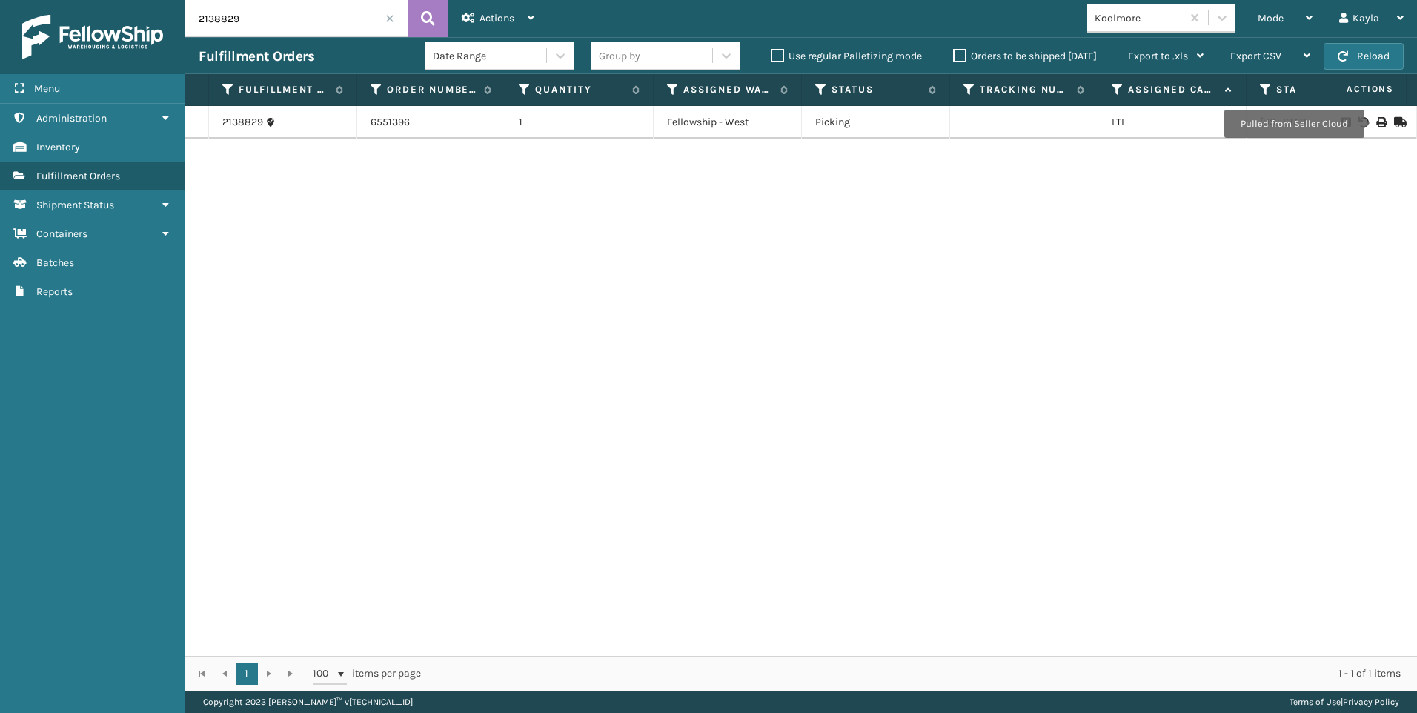
click at [1376, 124] on icon at bounding box center [1380, 122] width 9 height 10
click at [319, 16] on input "2138829" at bounding box center [296, 18] width 222 height 37
click at [63, 0] on div "Menu Administration Administration Administration Inventory Administration Fulf…" at bounding box center [708, 0] width 1417 height 0
paste input "900"
click at [1376, 122] on icon at bounding box center [1380, 122] width 9 height 10
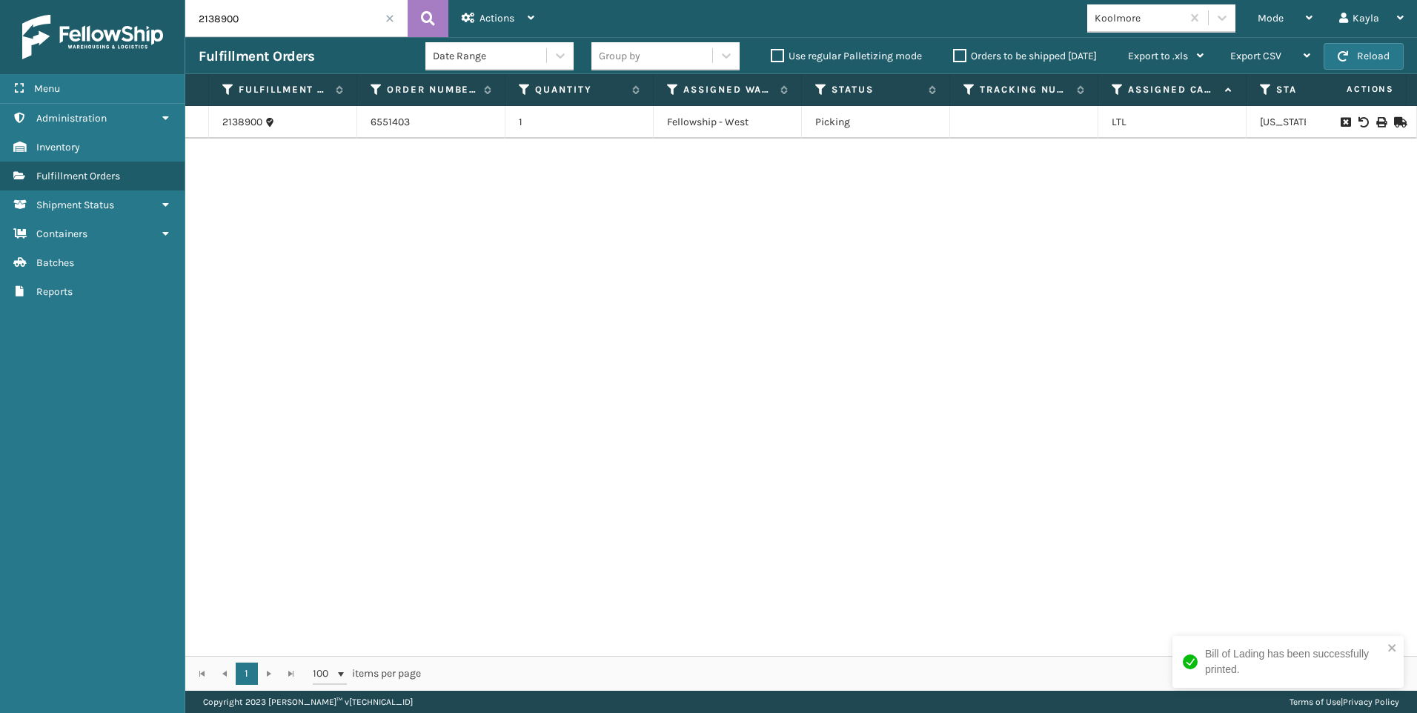
drag, startPoint x: 296, startPoint y: 24, endPoint x: 117, endPoint y: 19, distance: 179.4
click at [127, 0] on div "Menu Administration Administration Administration Inventory Administration Fulf…" at bounding box center [708, 0] width 1417 height 0
paste input "1"
click at [1371, 128] on td at bounding box center [1361, 122] width 111 height 33
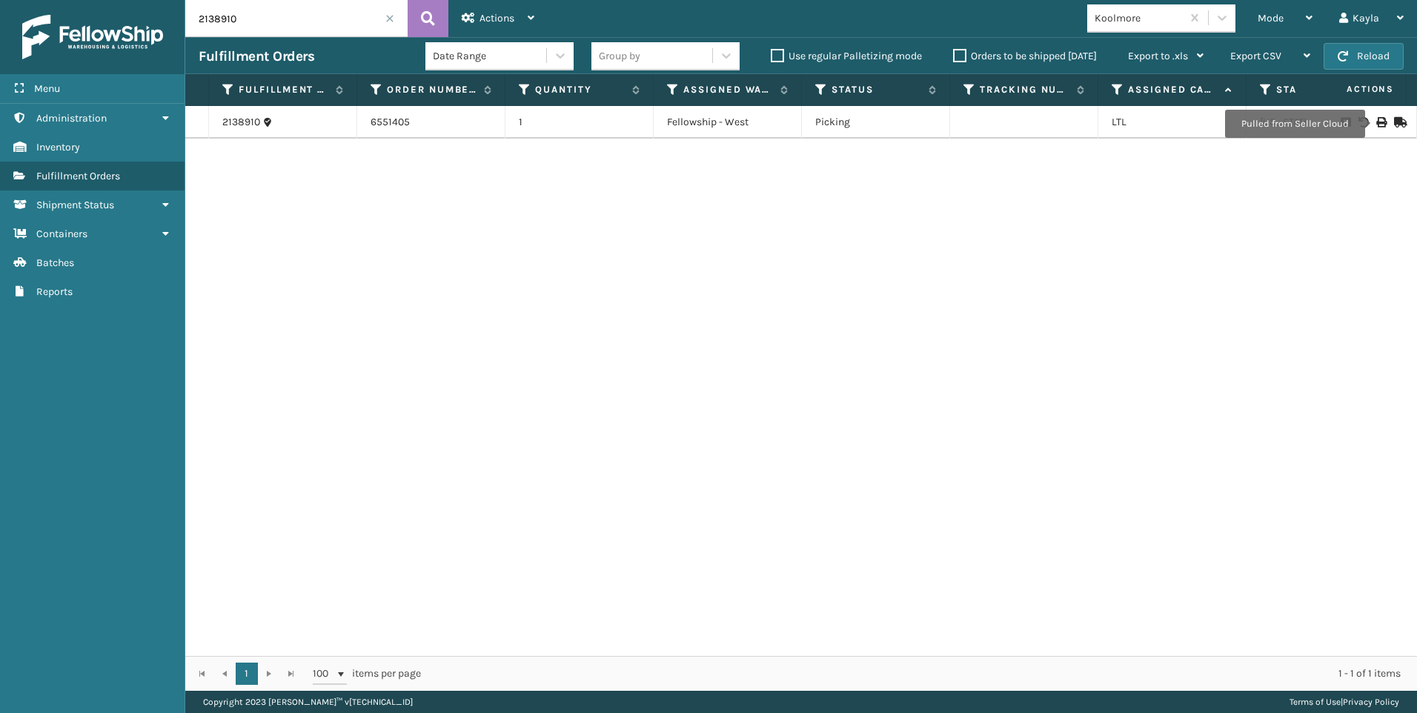
click at [1376, 124] on icon at bounding box center [1380, 122] width 9 height 10
drag, startPoint x: 242, startPoint y: 12, endPoint x: 159, endPoint y: 10, distance: 83.0
click at [159, 0] on div "Menu Administration Administration Administration Inventory Administration Fulf…" at bounding box center [708, 0] width 1417 height 0
paste input "02"
type input "2138902"
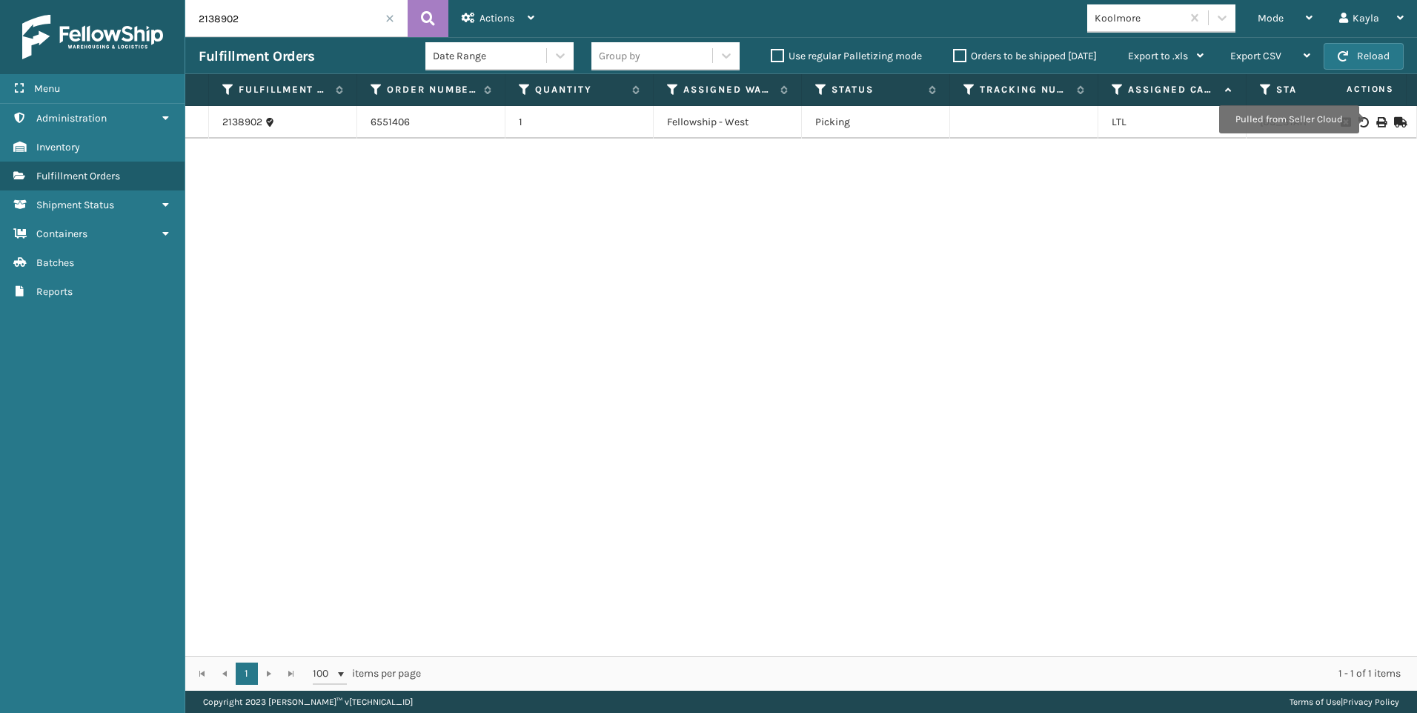
click at [1376, 119] on icon at bounding box center [1380, 122] width 9 height 10
drag, startPoint x: 265, startPoint y: 16, endPoint x: 185, endPoint y: 4, distance: 80.9
click at [185, 0] on div "Menu Administration Administration Administration Inventory Administration Fulf…" at bounding box center [708, 0] width 1417 height 0
paste input "2138993"
click at [1376, 121] on icon at bounding box center [1380, 122] width 9 height 10
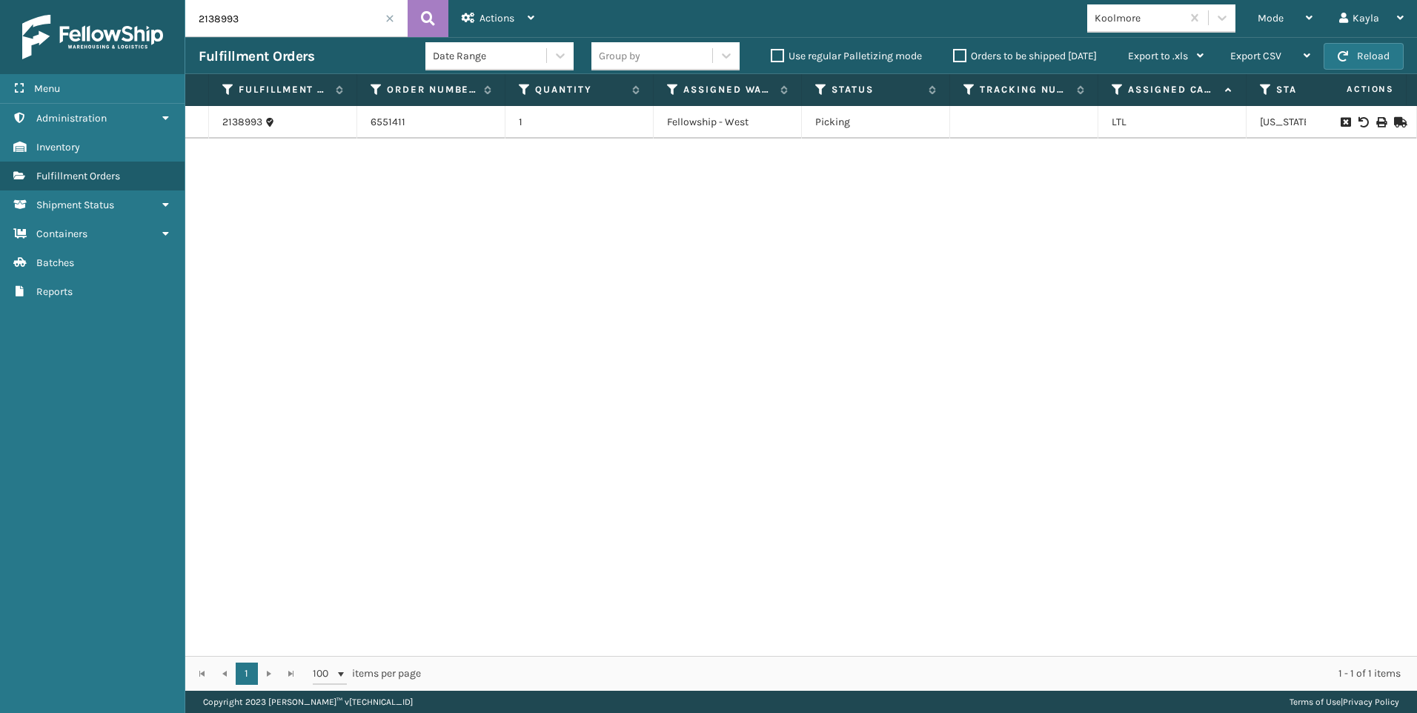
click at [298, 7] on input "2138993" at bounding box center [296, 18] width 222 height 37
drag, startPoint x: 215, startPoint y: 19, endPoint x: 56, endPoint y: 0, distance: 159.7
click at [150, 0] on div "Menu Administration Administration Administration Inventory Administration Fulf…" at bounding box center [708, 0] width 1417 height 0
paste input "9008"
click at [1376, 117] on icon at bounding box center [1380, 122] width 9 height 10
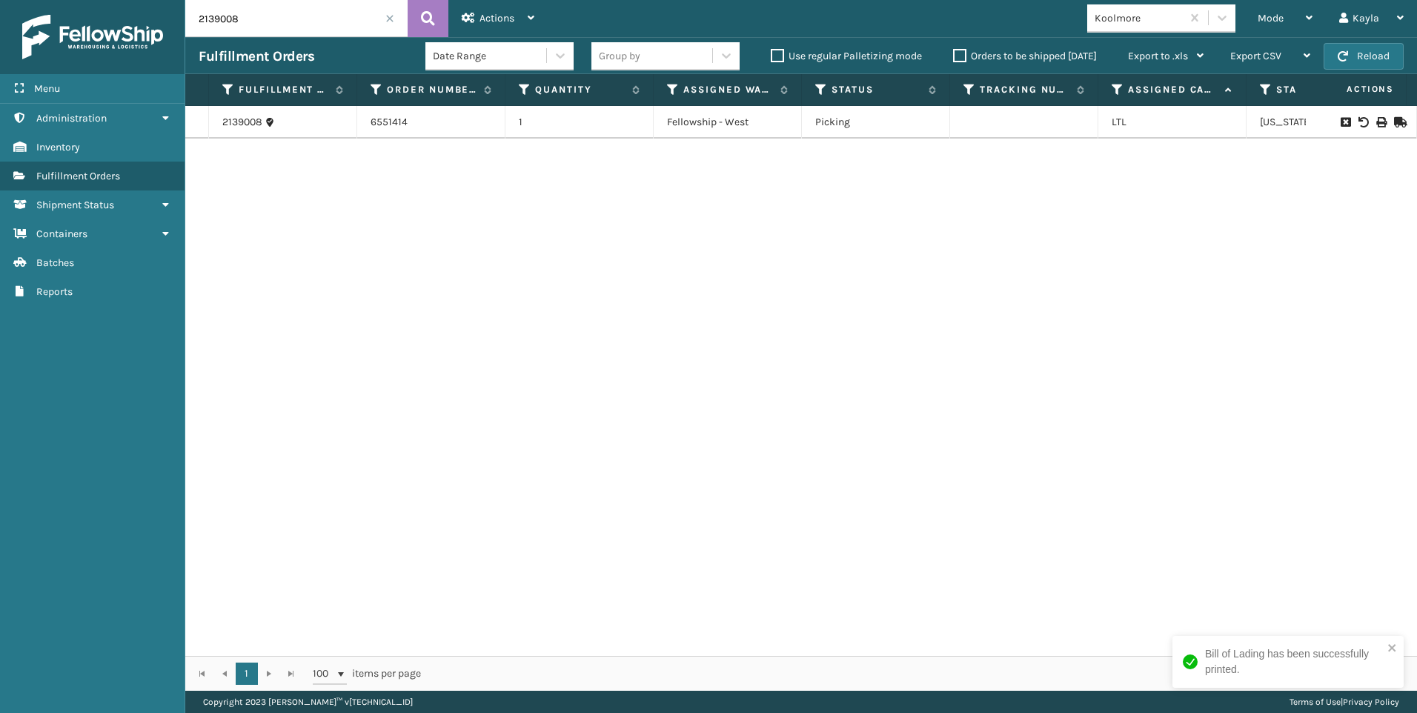
drag, startPoint x: 245, startPoint y: 11, endPoint x: 171, endPoint y: 10, distance: 73.4
click at [172, 0] on div "Menu Administration Administration Administration Inventory Administration Fulf…" at bounding box center [708, 0] width 1417 height 0
paste input "101"
click at [439, 25] on button at bounding box center [428, 18] width 41 height 37
click at [1379, 113] on td at bounding box center [1361, 122] width 111 height 33
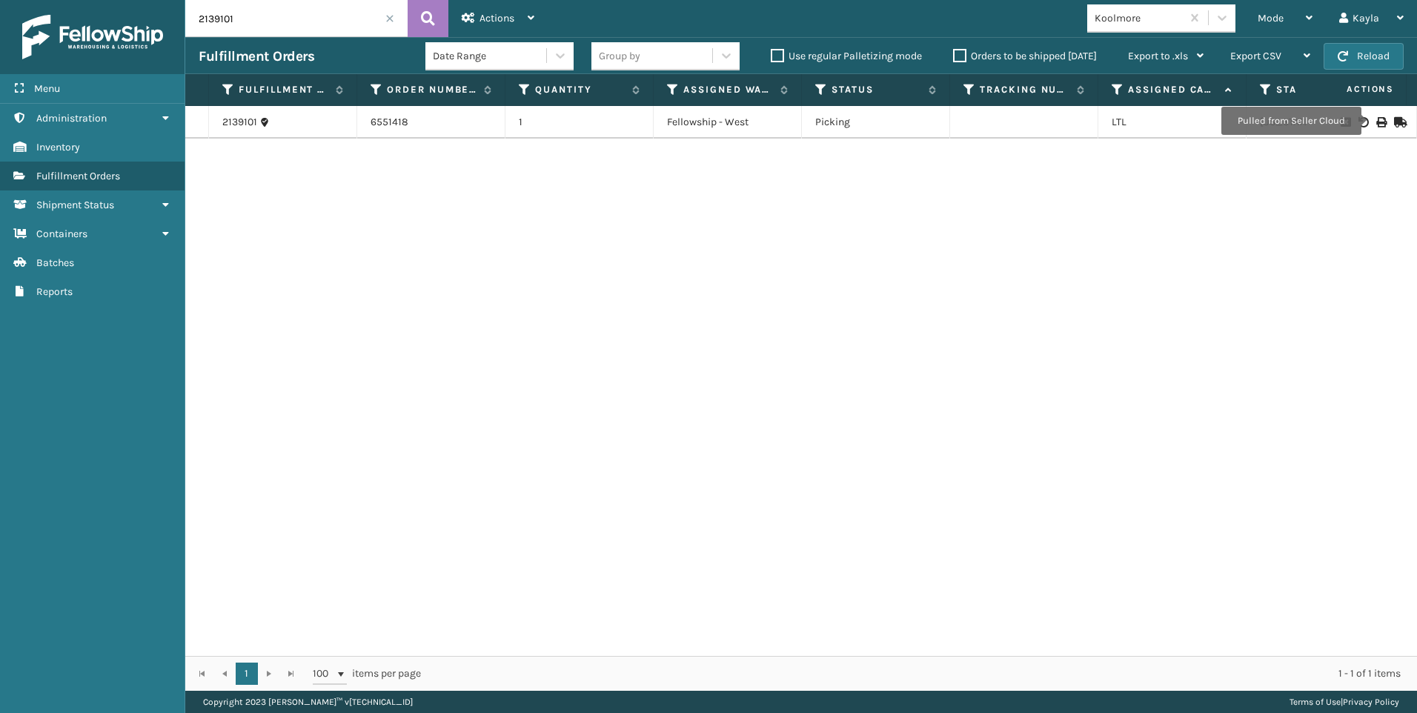
click at [1376, 121] on icon at bounding box center [1380, 122] width 9 height 10
click at [293, 26] on input "2139101" at bounding box center [296, 18] width 222 height 37
drag, startPoint x: 258, startPoint y: 17, endPoint x: 122, endPoint y: 4, distance: 136.3
click at [176, 0] on div "Menu Administration Administration Administration Inventory Administration Fulf…" at bounding box center [708, 0] width 1417 height 0
paste input "200"
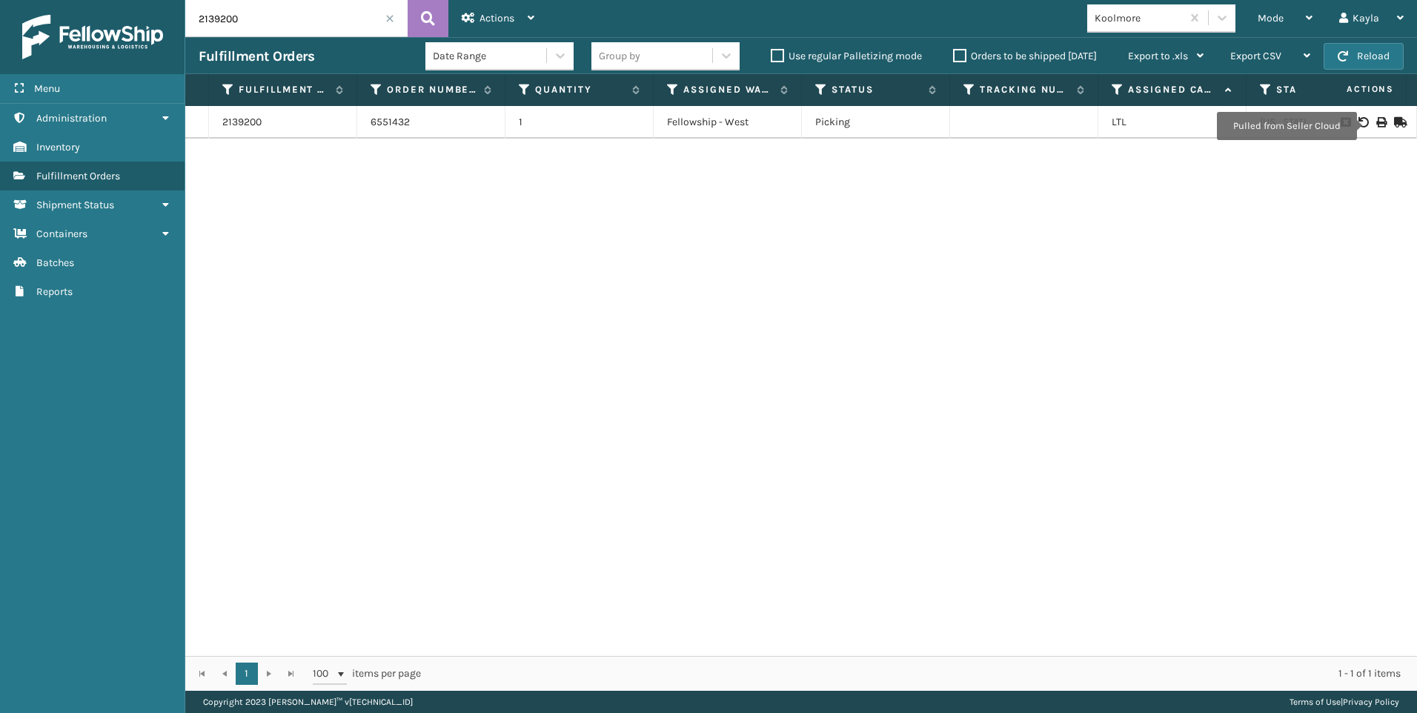
click at [1376, 124] on icon at bounding box center [1380, 122] width 9 height 10
click at [273, 24] on input "2139200" at bounding box center [296, 18] width 222 height 37
drag, startPoint x: 267, startPoint y: 21, endPoint x: 70, endPoint y: 9, distance: 197.6
click at [109, 0] on div "Menu Administration Administration Administration Inventory Administration Fulf…" at bounding box center [708, 0] width 1417 height 0
paste input "67"
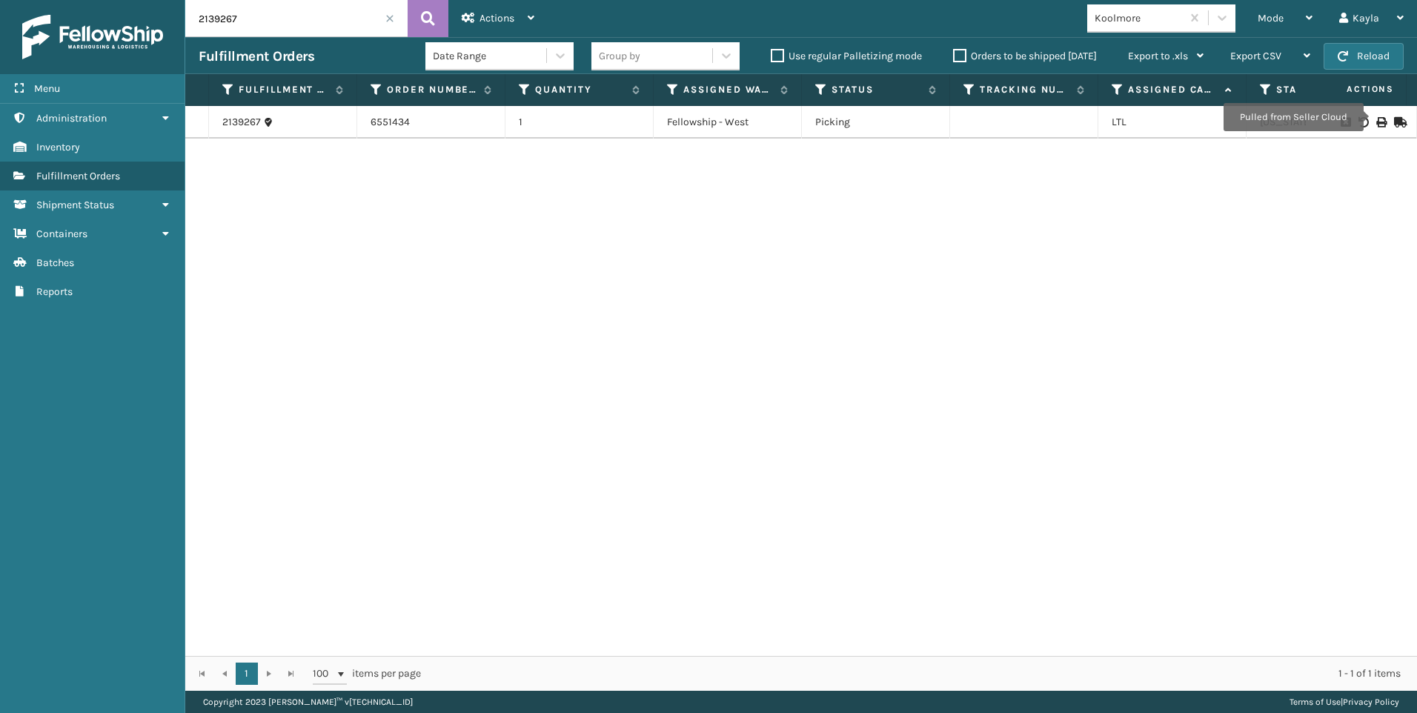
click at [1376, 117] on icon at bounding box center [1380, 122] width 9 height 10
click at [253, 23] on input "2139267" at bounding box center [296, 18] width 222 height 37
drag, startPoint x: 253, startPoint y: 23, endPoint x: 117, endPoint y: 17, distance: 135.8
click at [148, 0] on div "Menu Administration Administration Administration Inventory Administration Fulf…" at bounding box center [708, 0] width 1417 height 0
paste input "465"
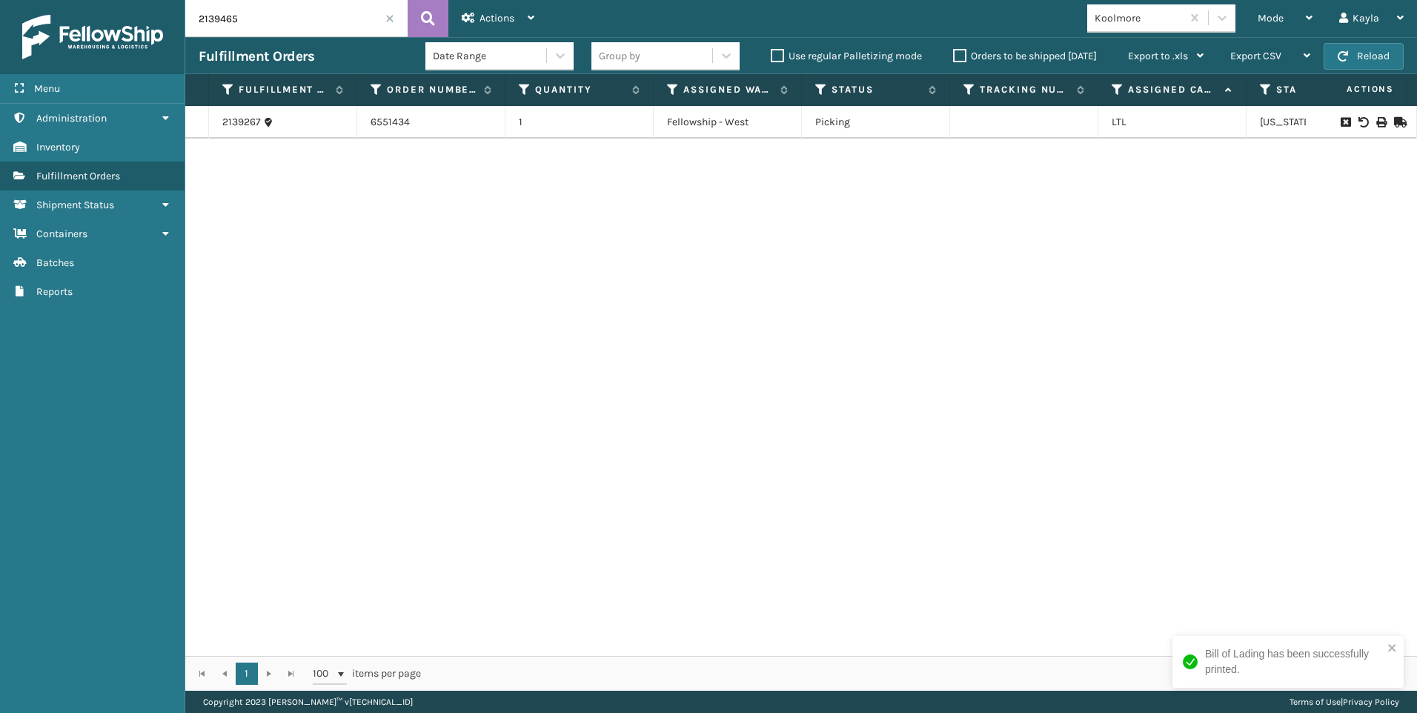
type input "2139465"
click at [1376, 120] on icon at bounding box center [1380, 122] width 9 height 10
click at [382, 12] on input "2139465" at bounding box center [296, 18] width 222 height 37
click at [393, 16] on span at bounding box center [389, 18] width 9 height 9
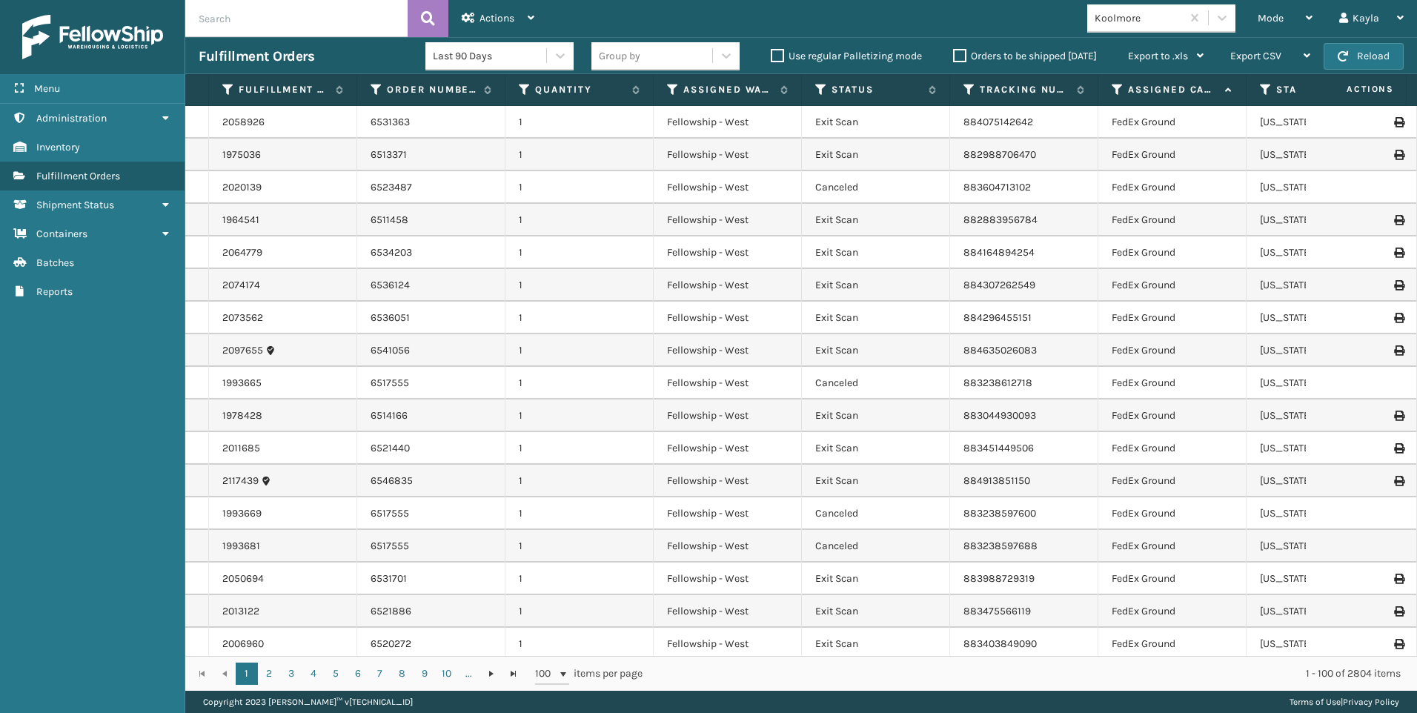
click at [1152, 23] on div "Koolmore" at bounding box center [1139, 18] width 88 height 16
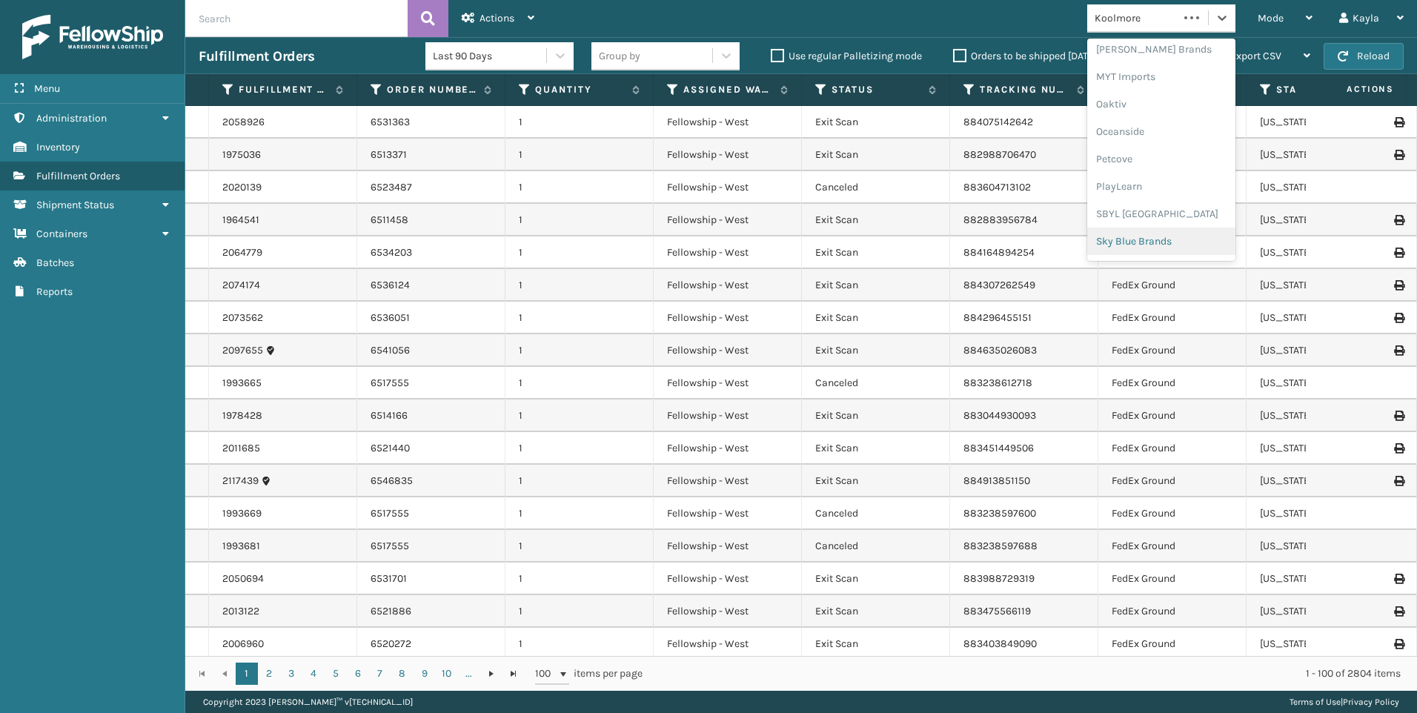
scroll to position [743, 0]
click at [1147, 219] on div "SleepGeekz" at bounding box center [1161, 216] width 148 height 27
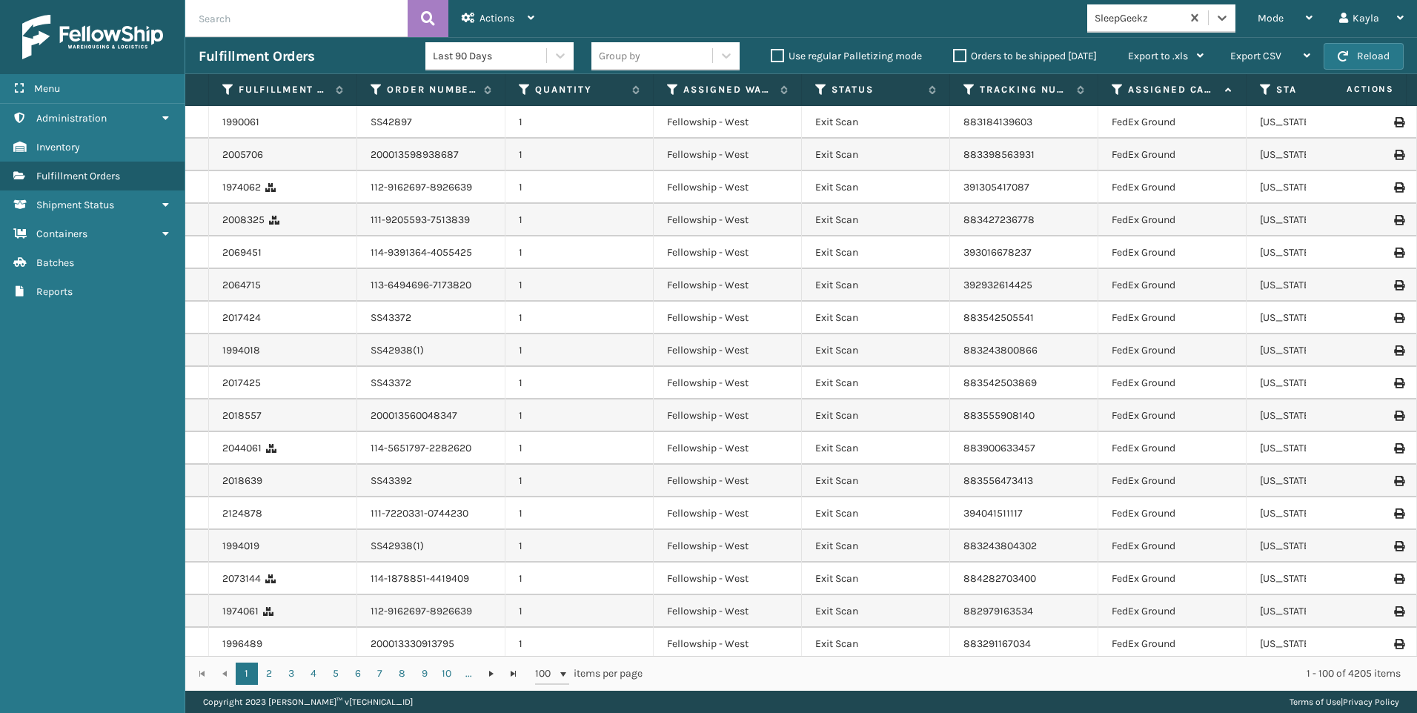
click at [1290, 16] on div "Mode" at bounding box center [1285, 18] width 55 height 37
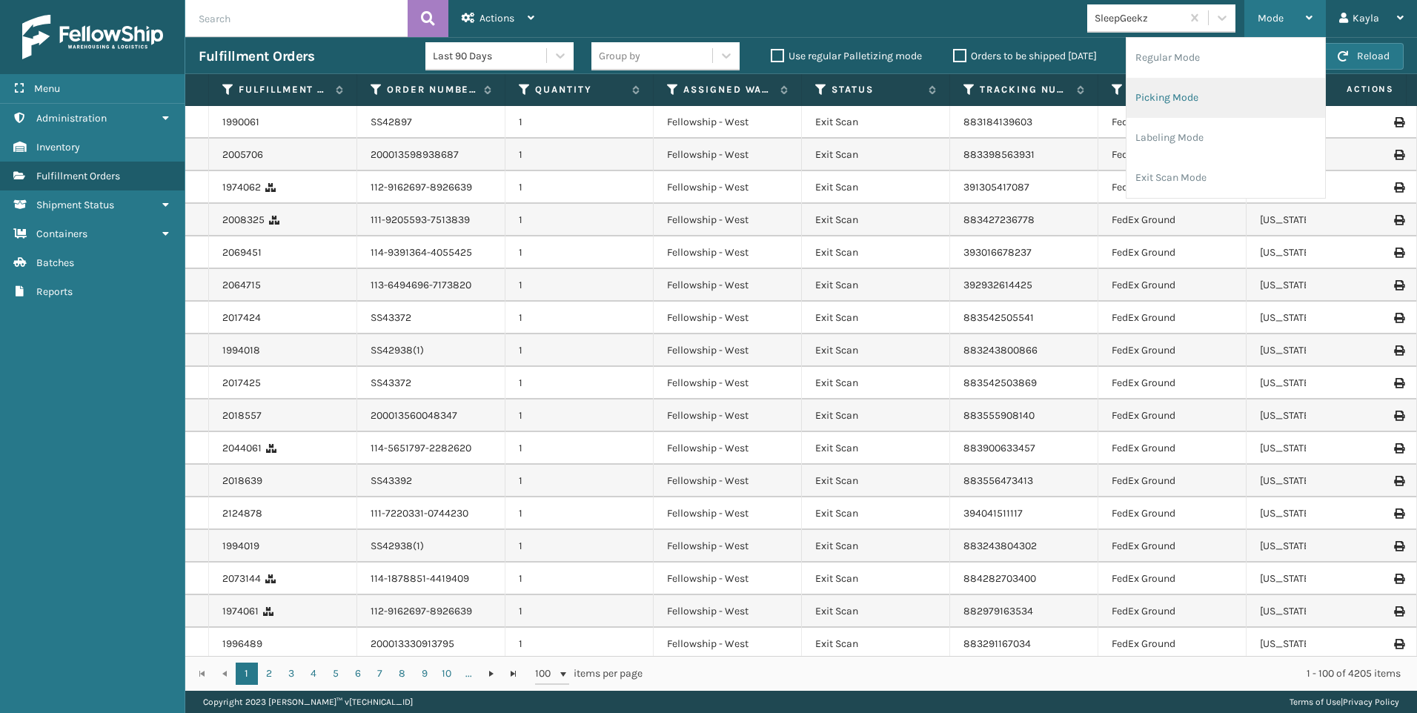
click at [1198, 92] on li "Picking Mode" at bounding box center [1226, 98] width 199 height 40
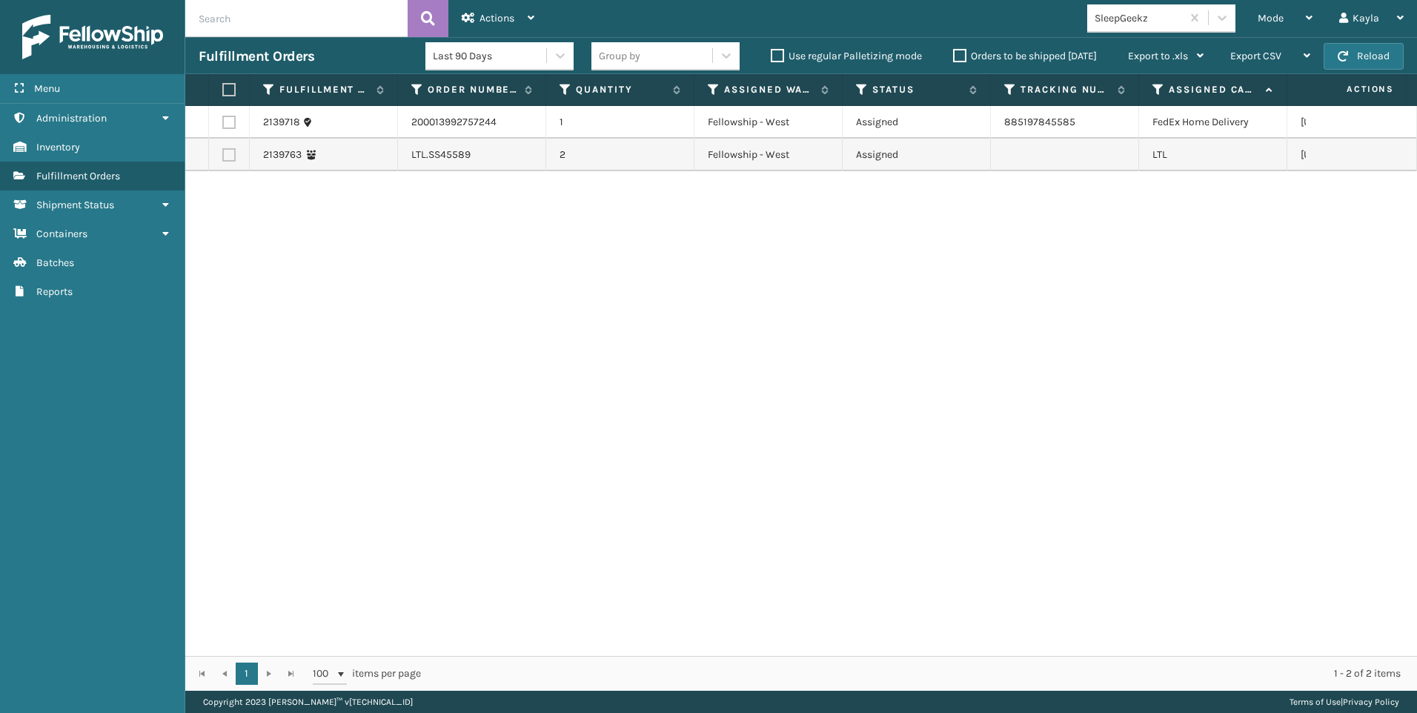
click at [232, 153] on label at bounding box center [228, 154] width 13 height 13
click at [223, 153] on input "checkbox" at bounding box center [222, 153] width 1 height 10
checkbox input "true"
click at [483, 27] on div "Actions" at bounding box center [498, 18] width 73 height 37
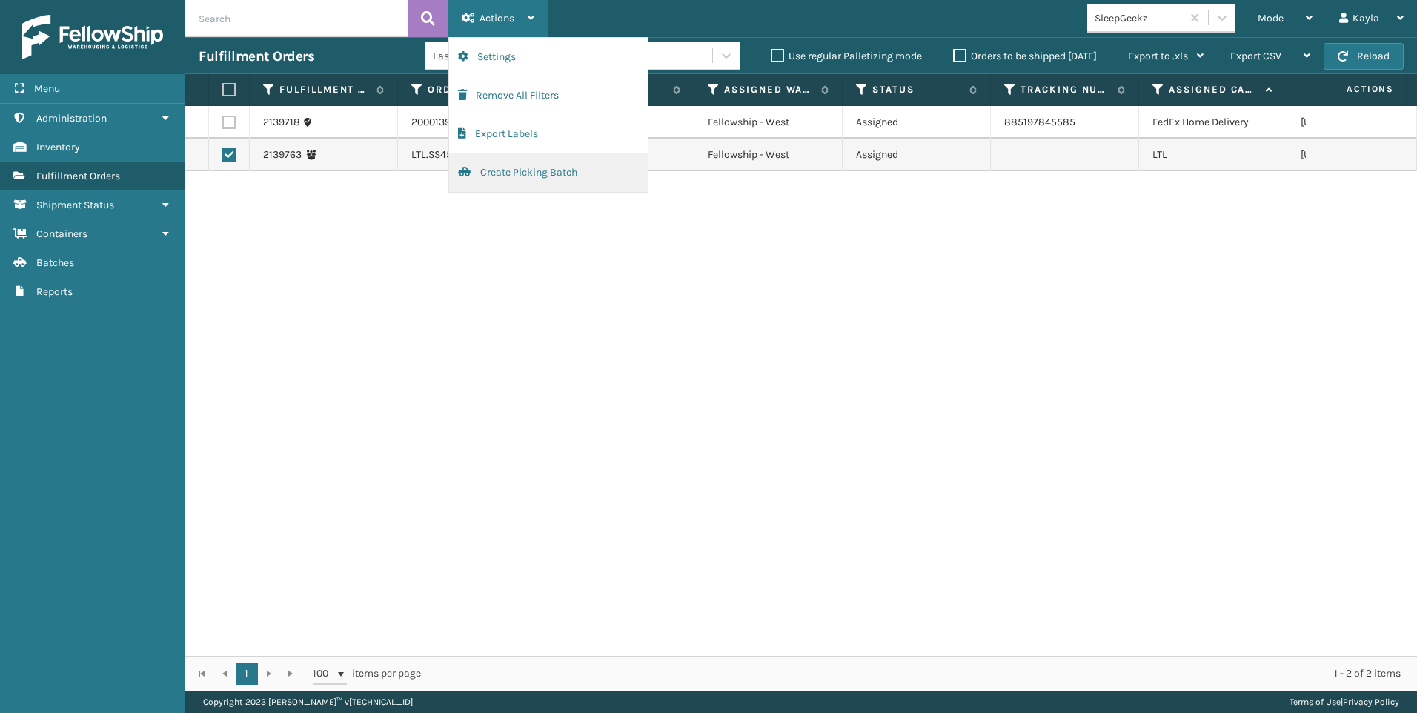
click at [495, 168] on button "Create Picking Batch" at bounding box center [548, 172] width 199 height 39
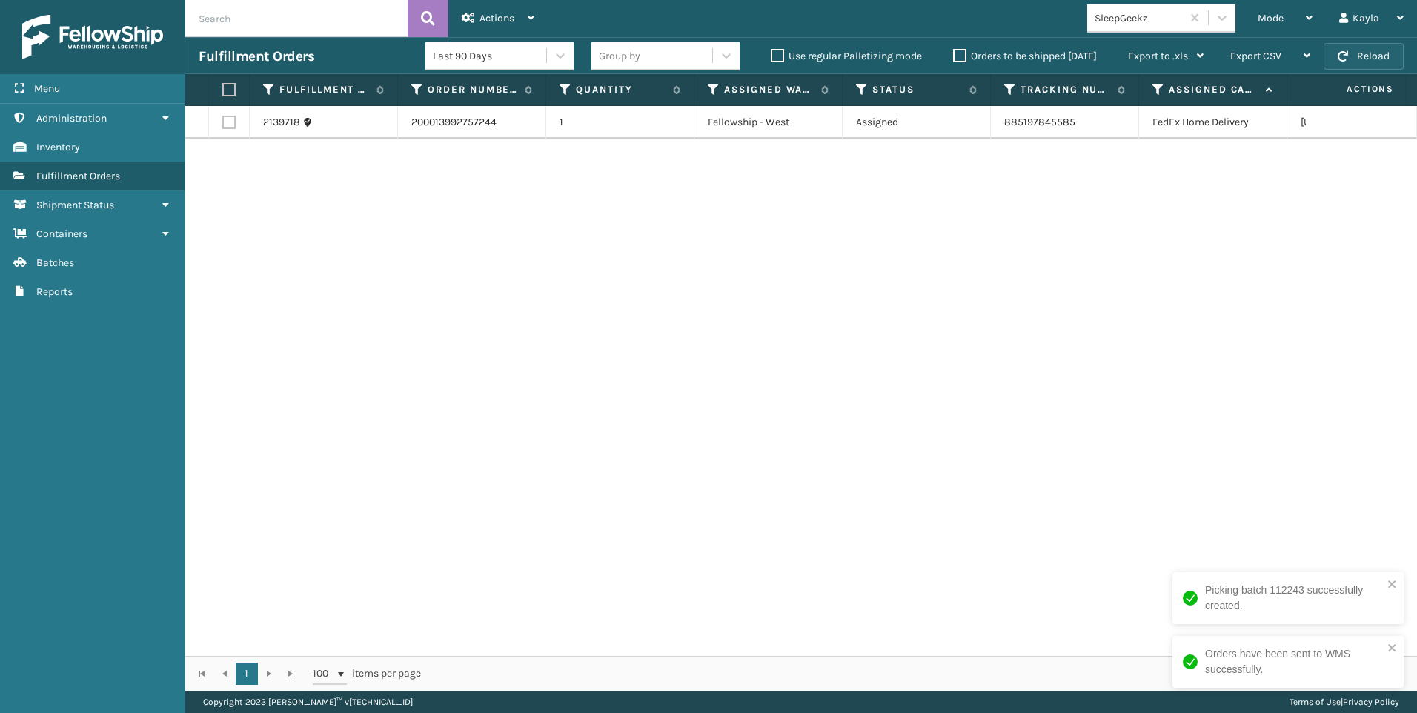
click at [1344, 58] on span "button" at bounding box center [1343, 56] width 10 height 10
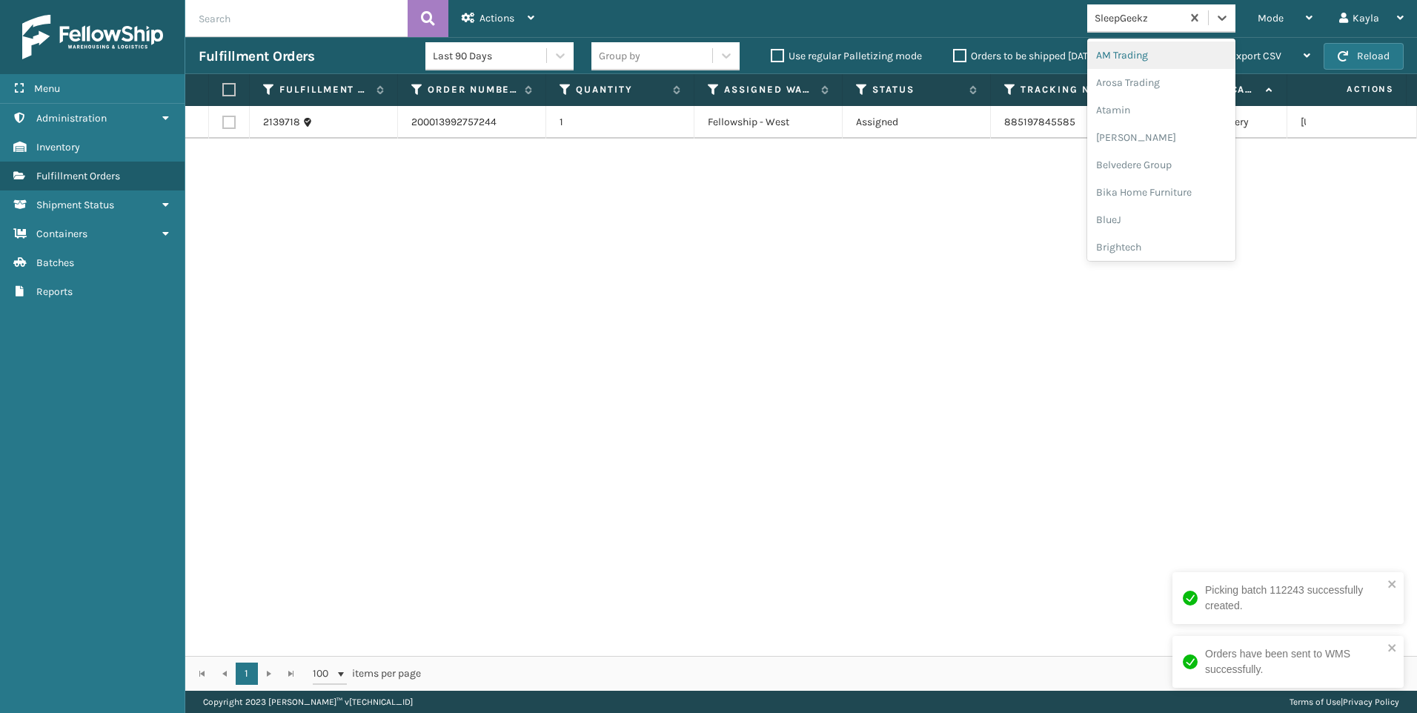
click at [1132, 19] on div "SleepGeekz" at bounding box center [1139, 18] width 88 height 16
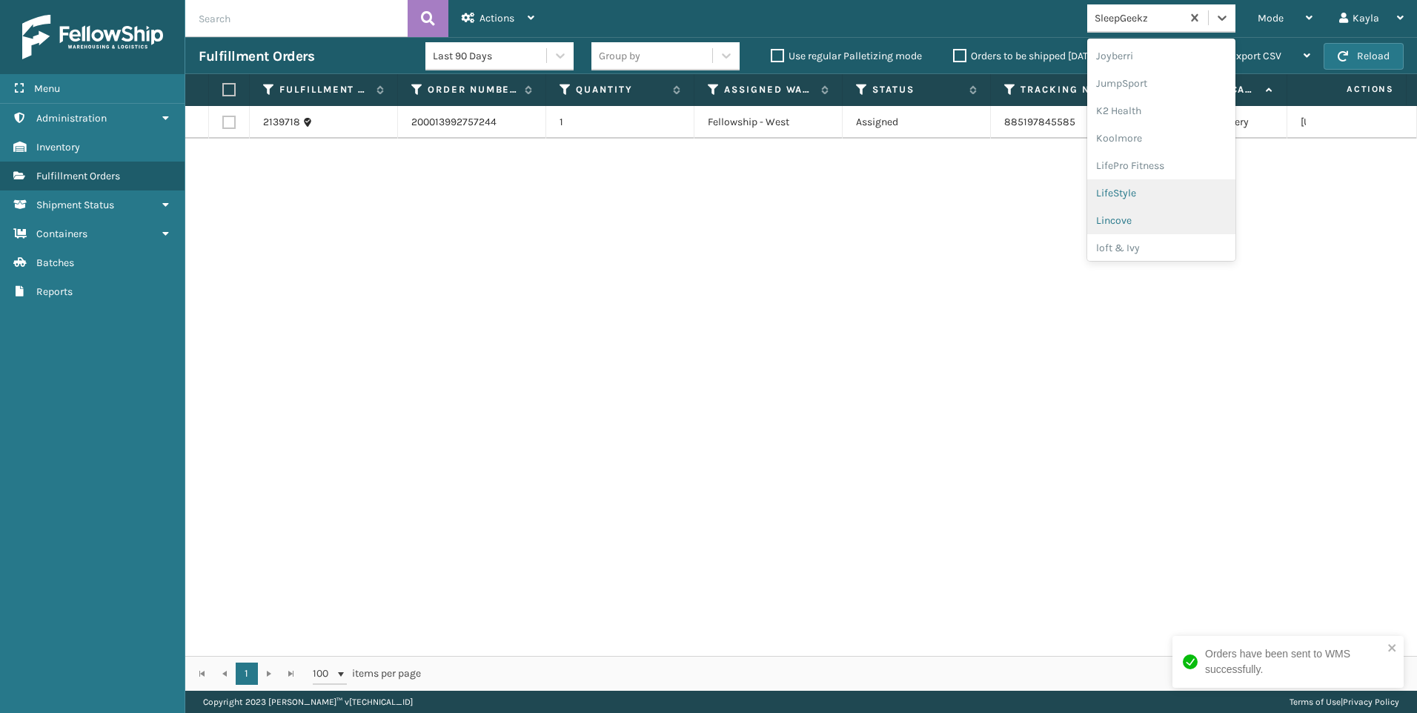
scroll to position [445, 0]
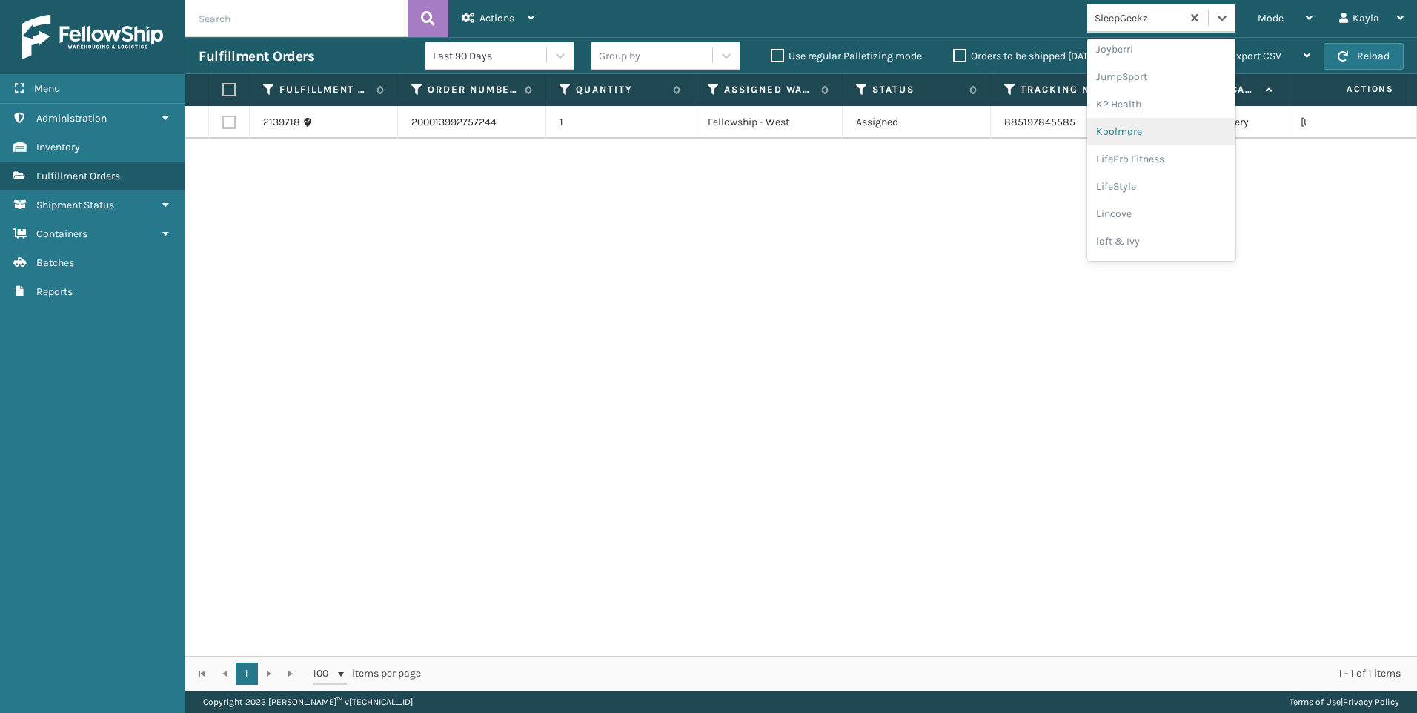
click at [1152, 134] on div "Koolmore" at bounding box center [1161, 131] width 148 height 27
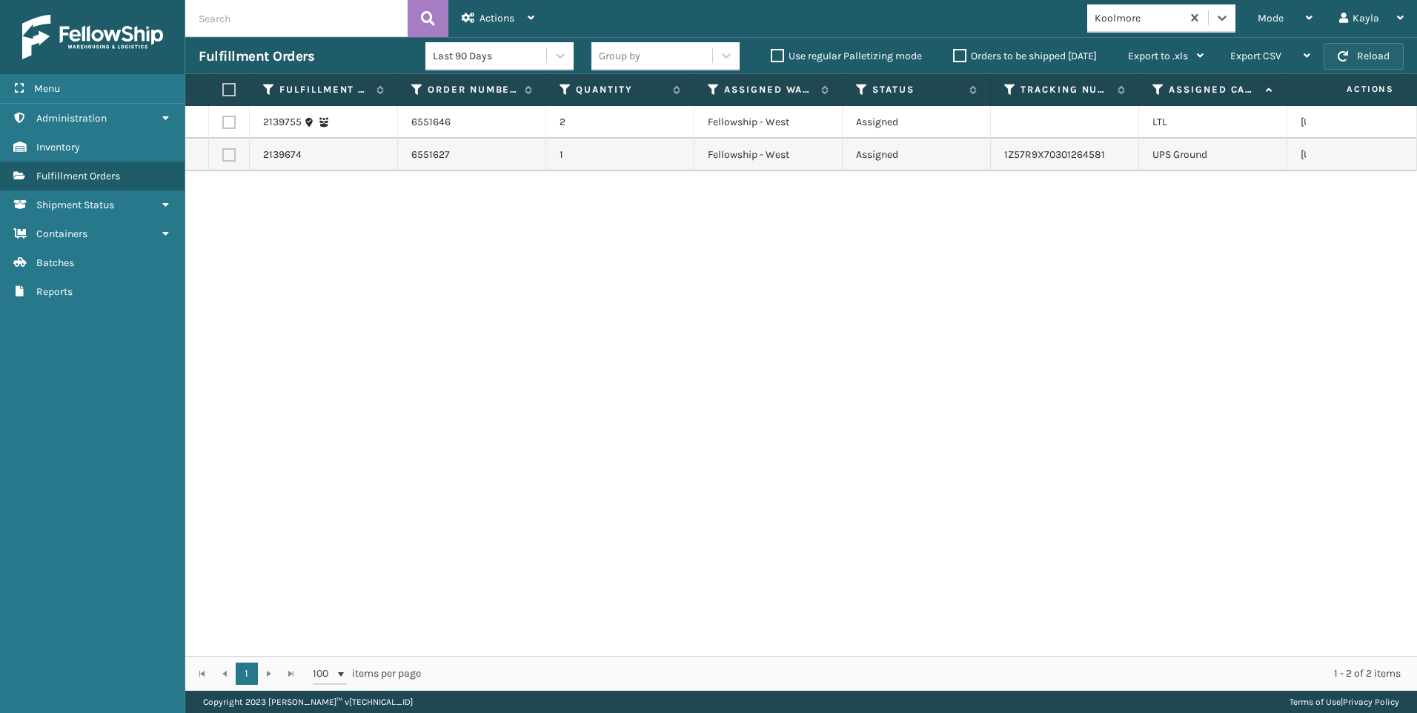
click at [1390, 49] on button "Reload" at bounding box center [1364, 56] width 80 height 27
